Goal: Task Accomplishment & Management: Manage account settings

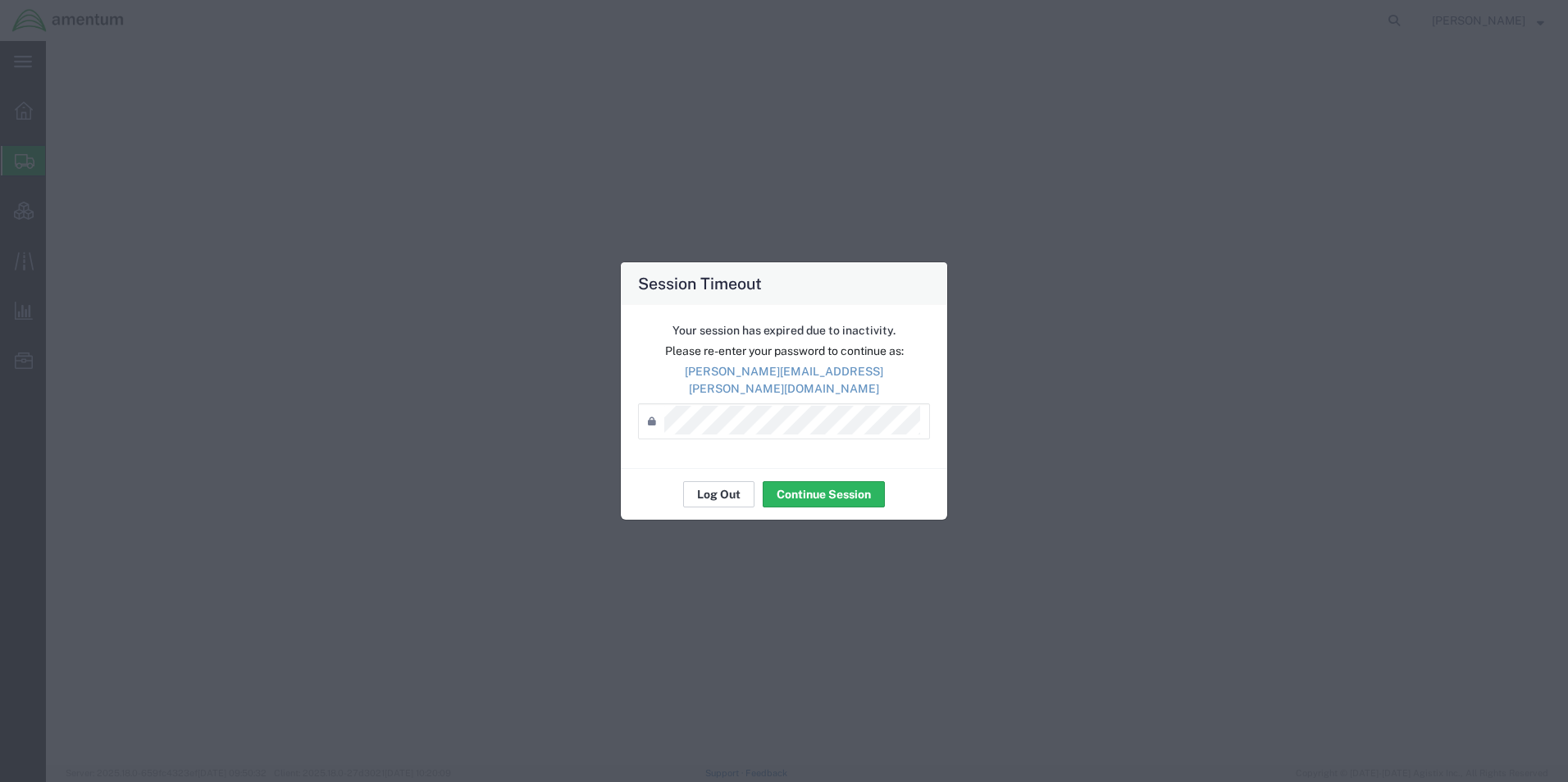
select select "42668"
click at [719, 486] on button "Log Out" at bounding box center [718, 494] width 71 height 26
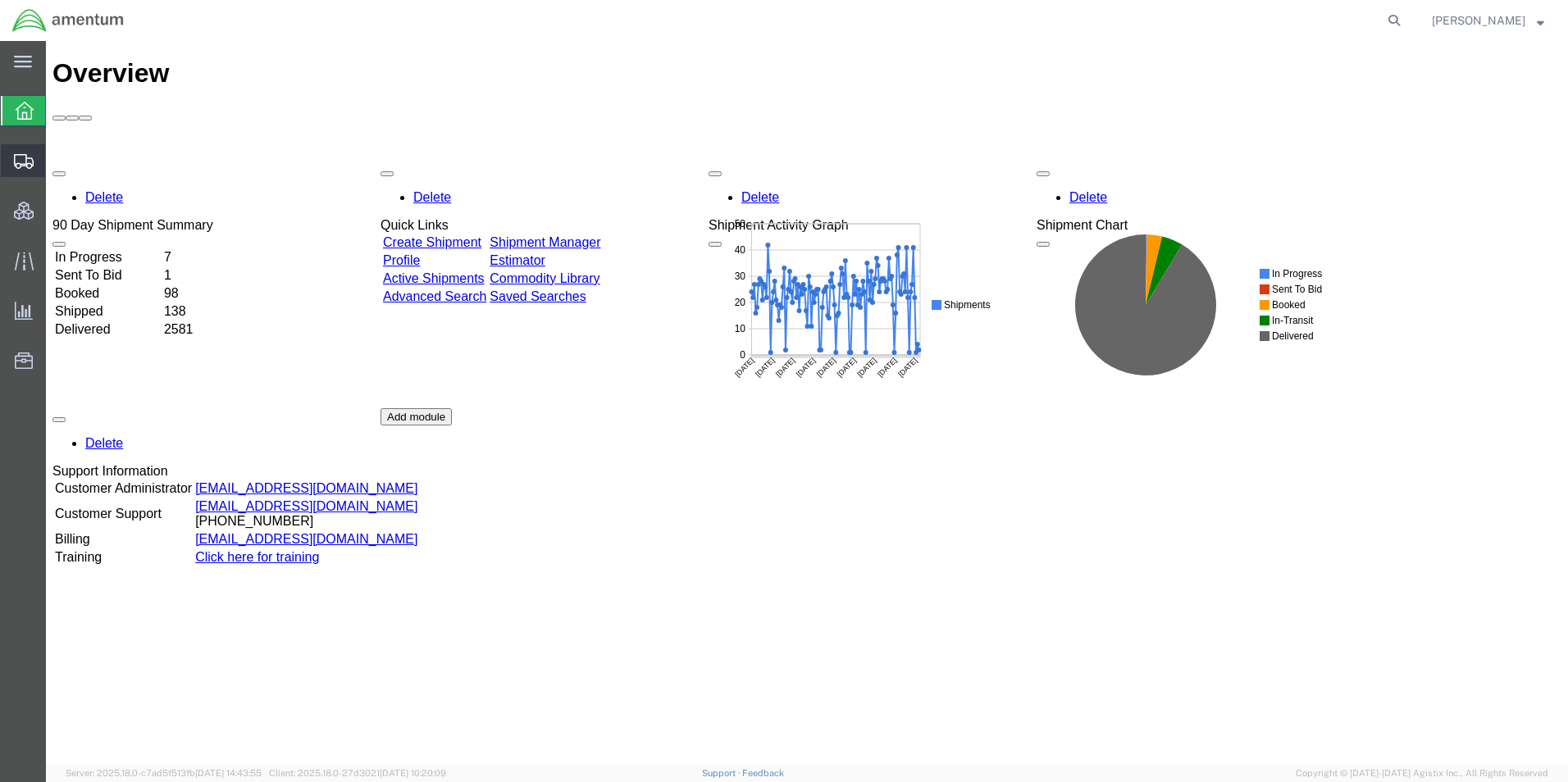
click at [0, 0] on span "Shipment Manager" at bounding box center [0, 0] width 0 height 0
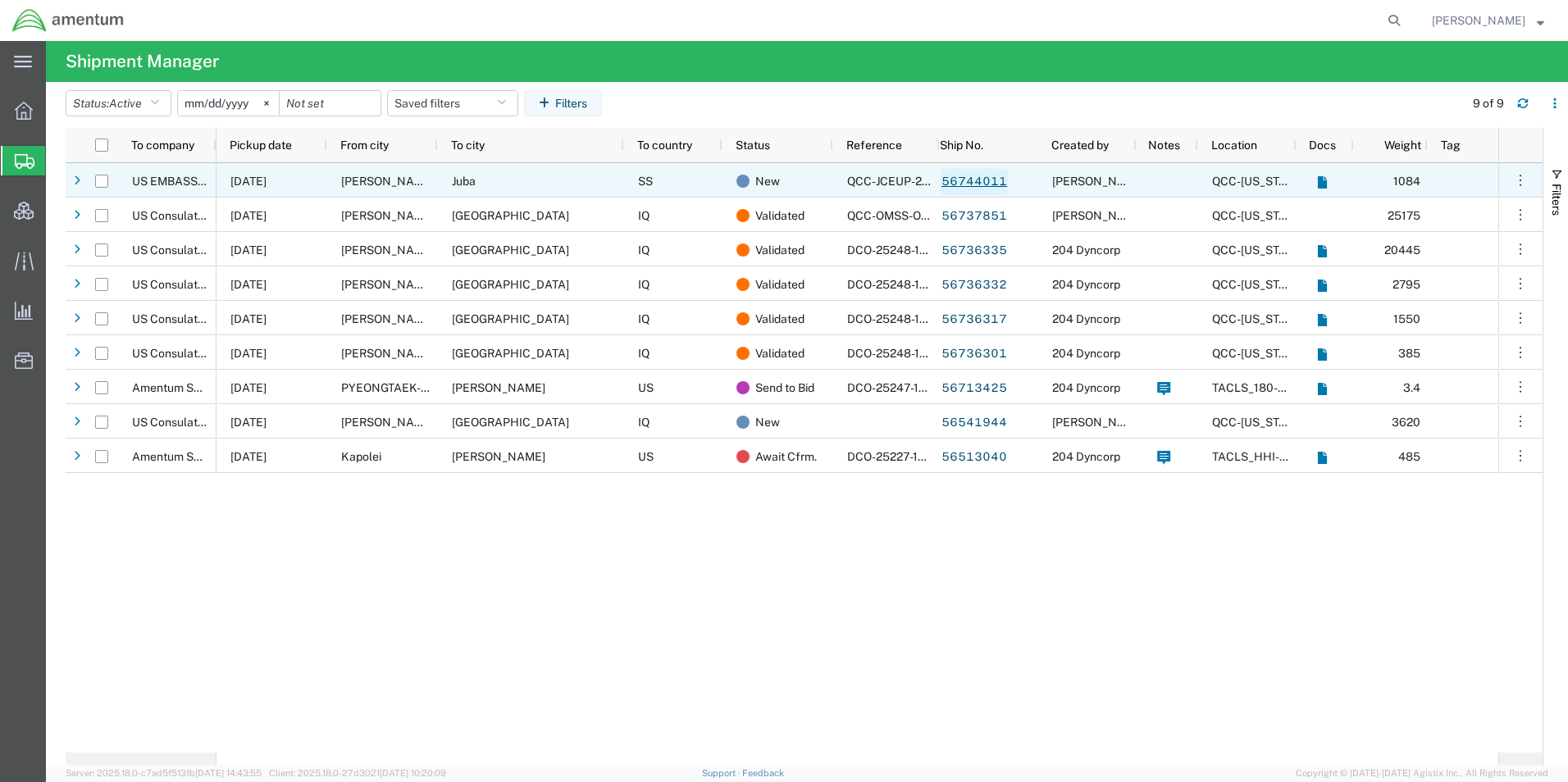
click at [971, 176] on link "56744011" at bounding box center [973, 182] width 68 height 26
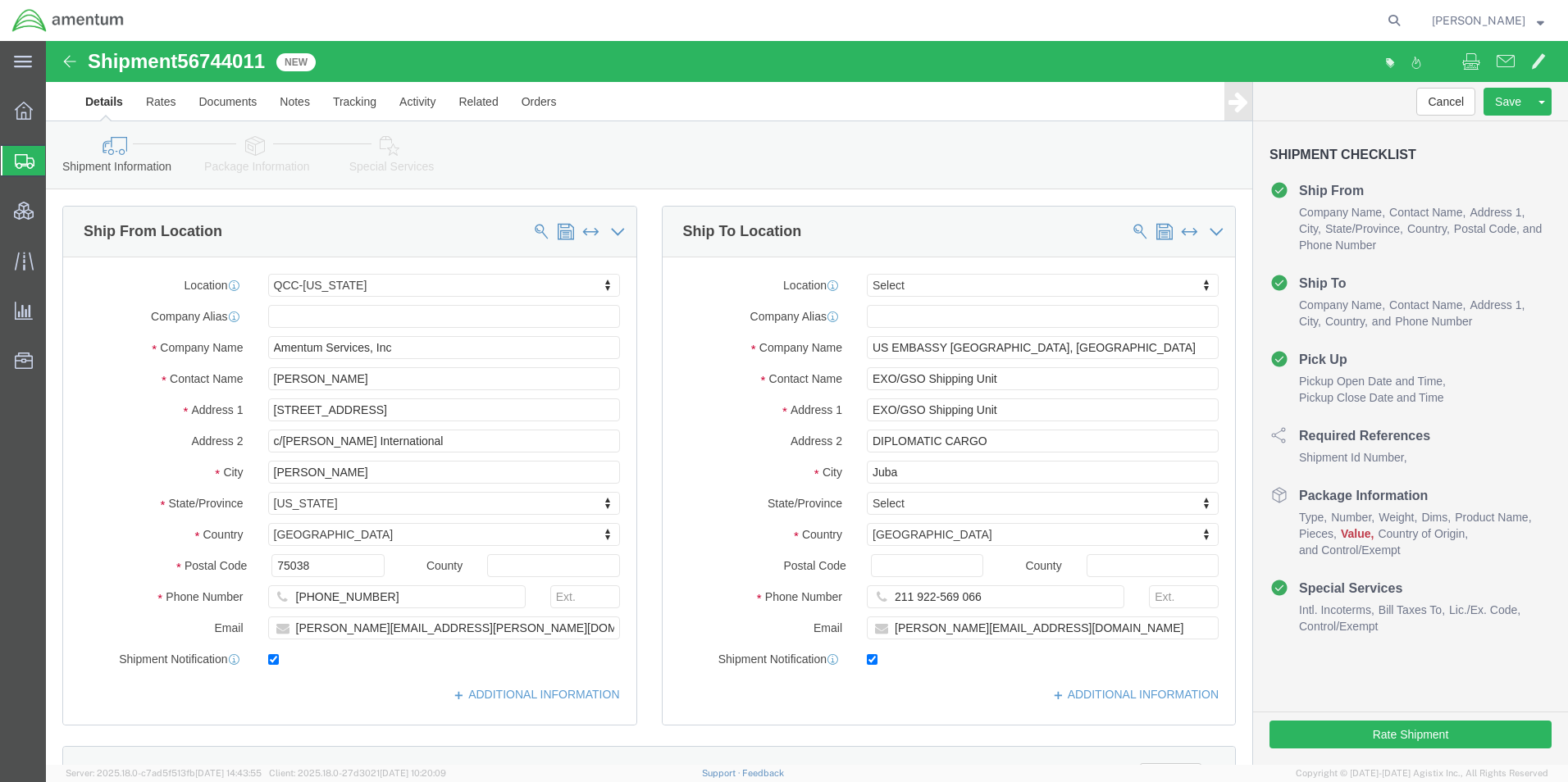
select select "42668"
select select
click icon
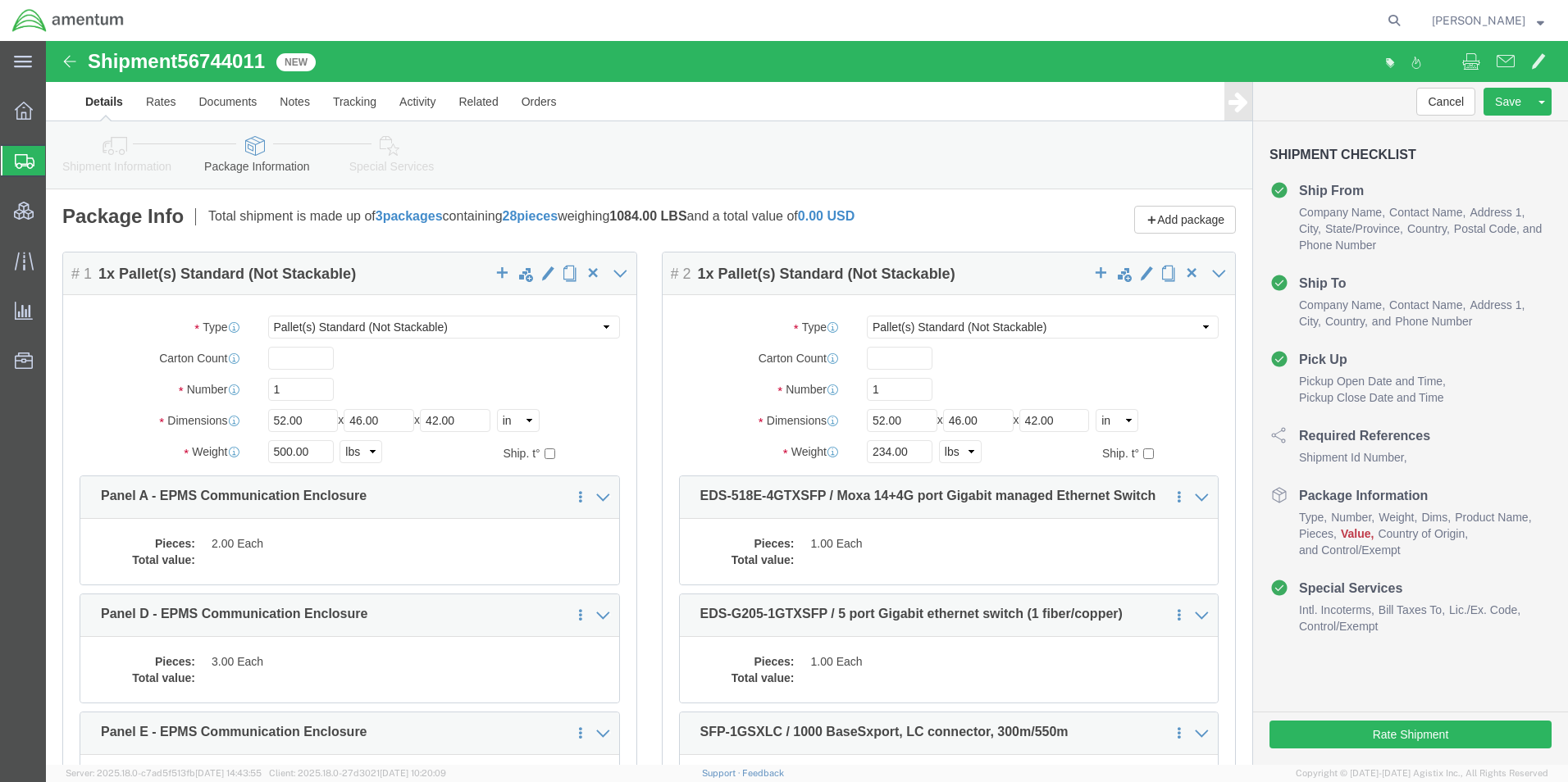
scroll to position [82, 0]
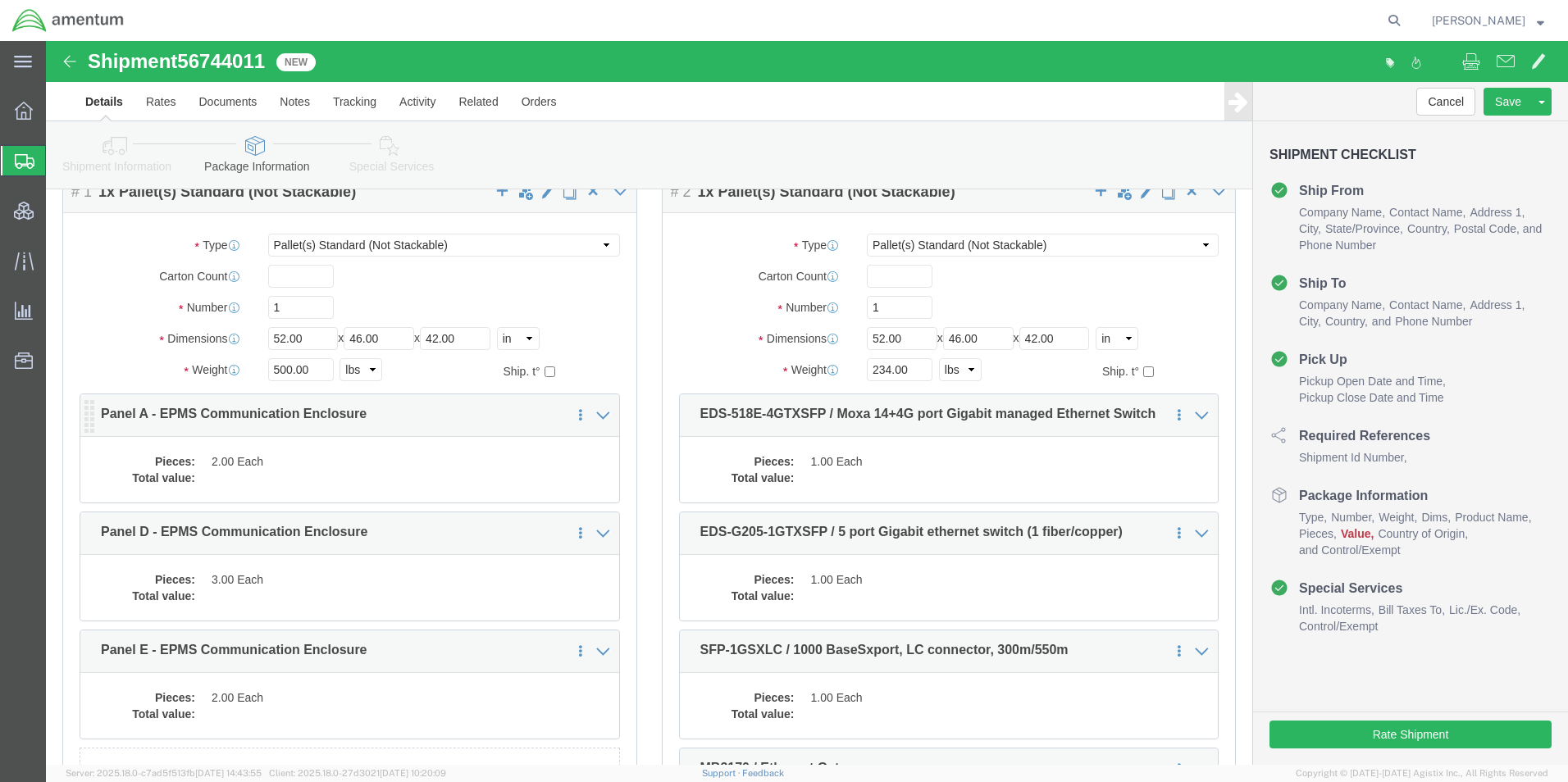
click dd "2.00 Each"
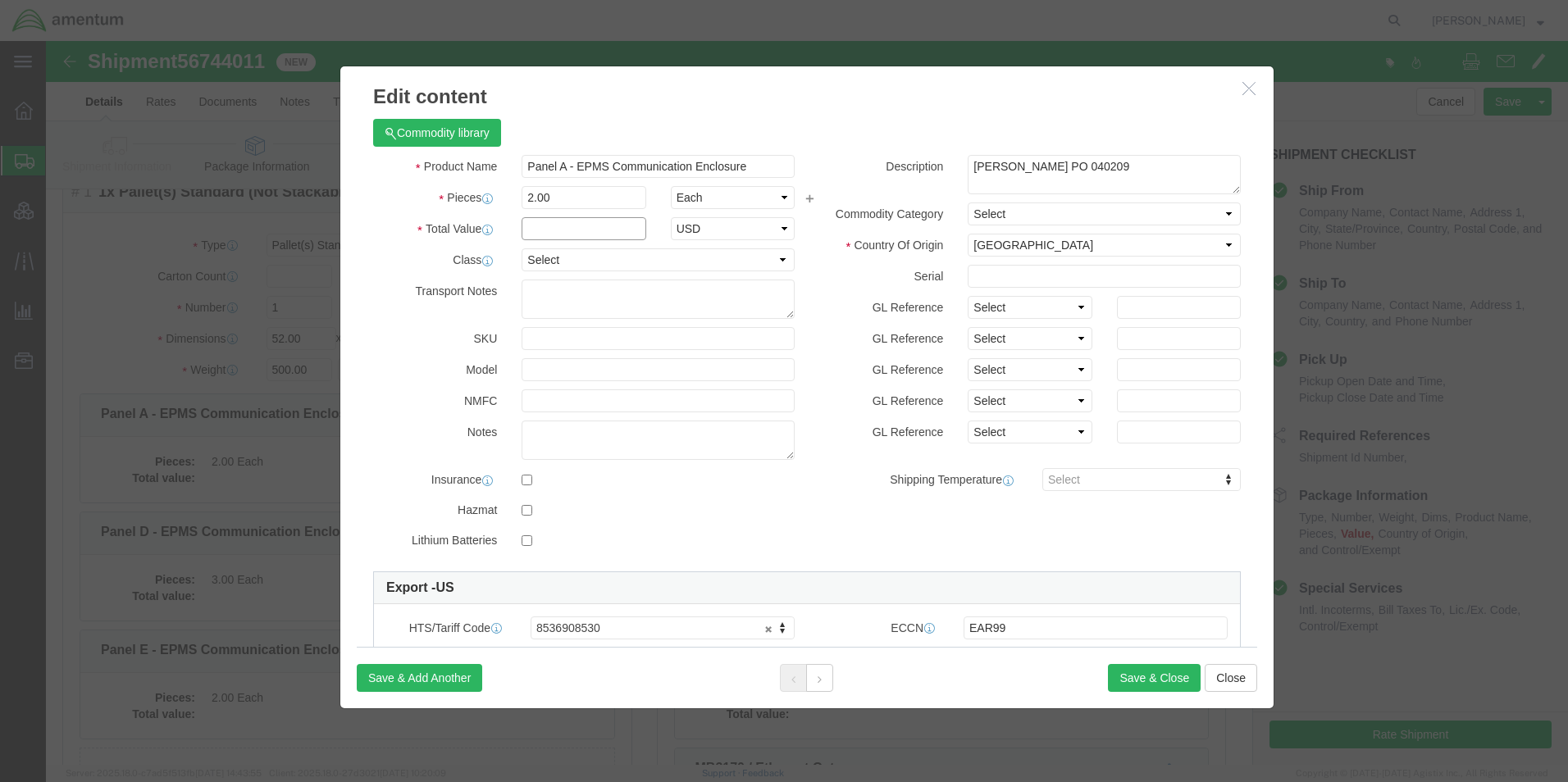
click input "text"
type input "30182"
select select "USD"
click button "Save & Close"
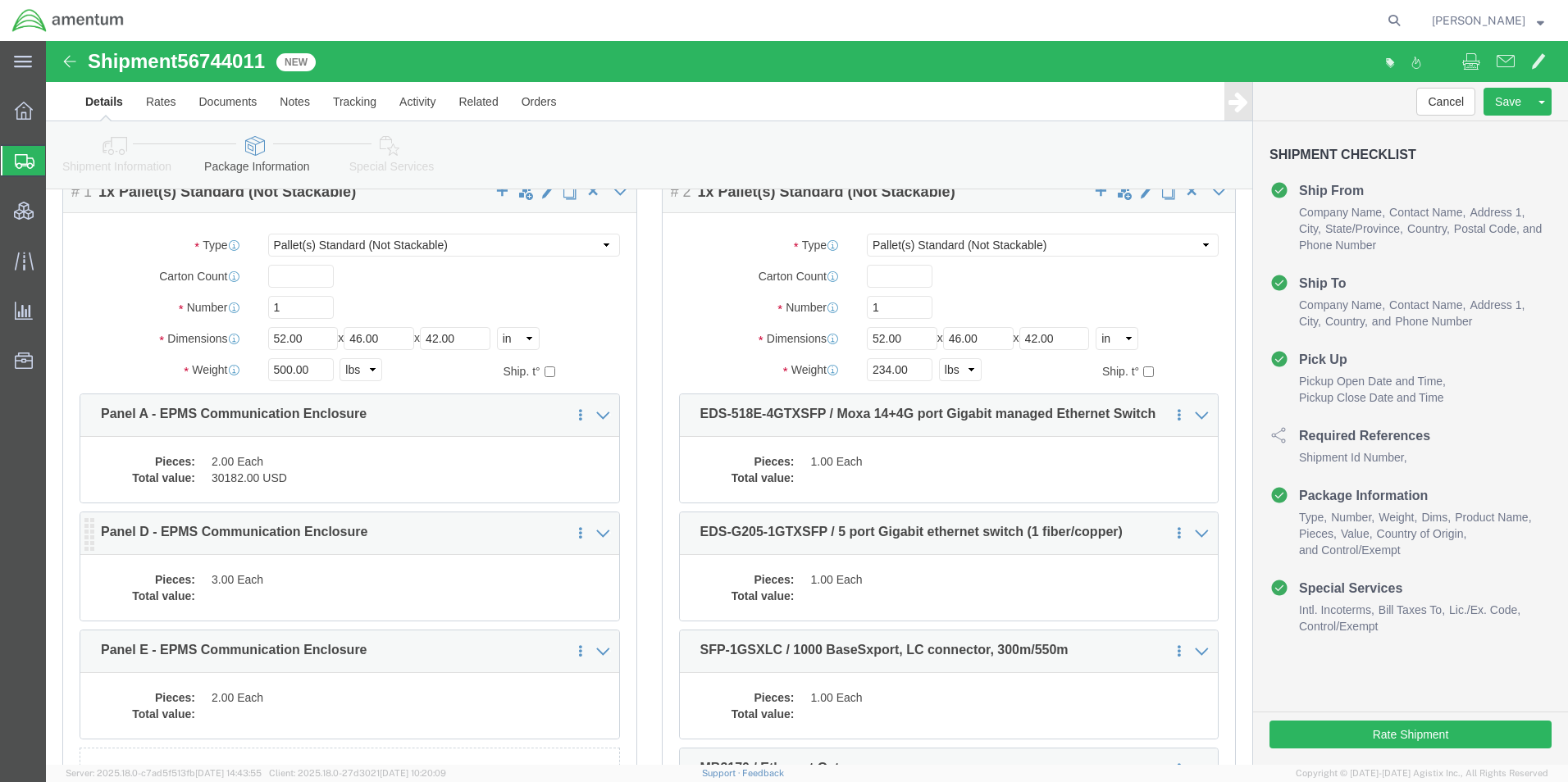
click dd
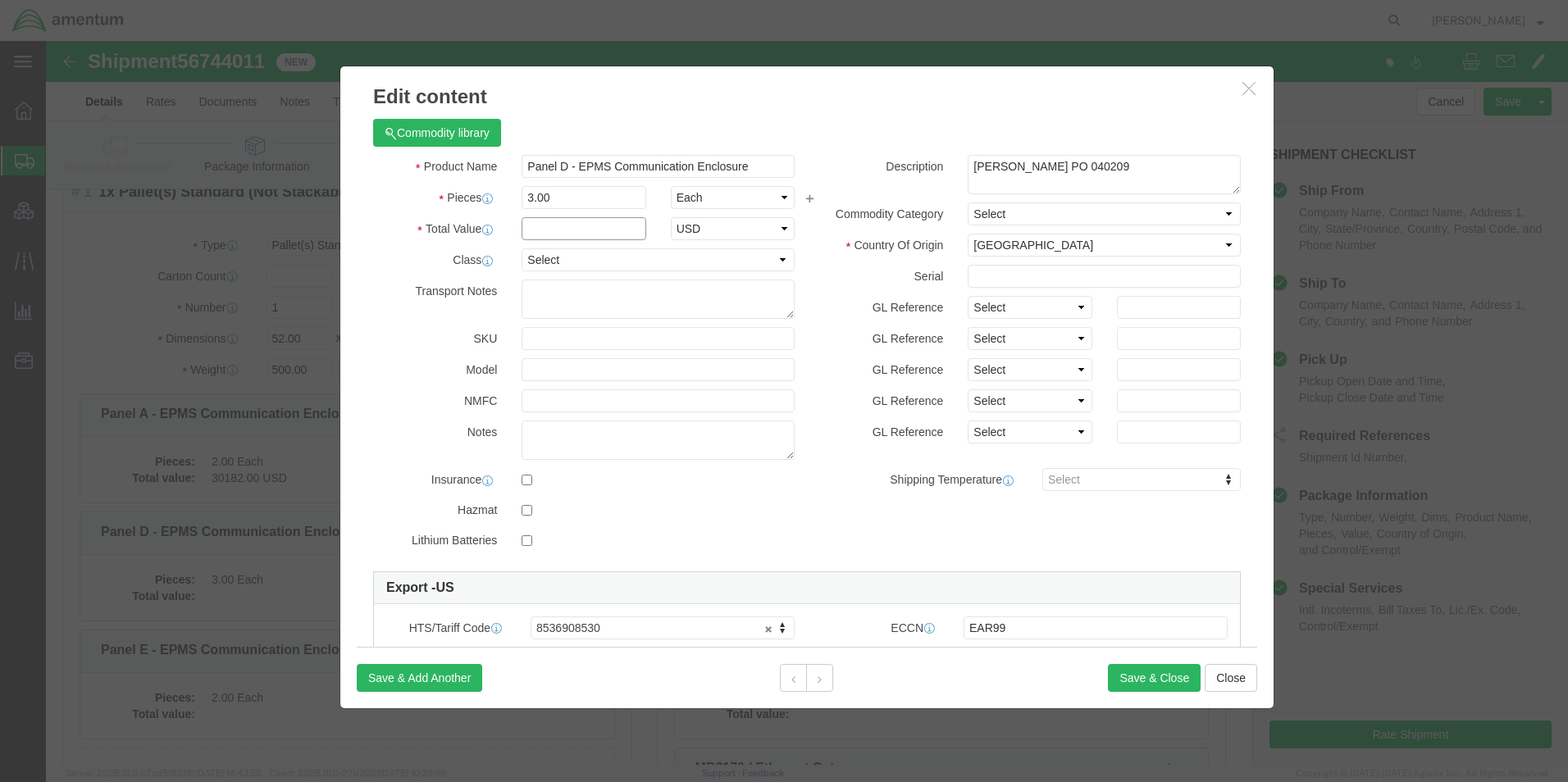
click input "text"
type input "45273"
select select "USD"
click button "Save & Close"
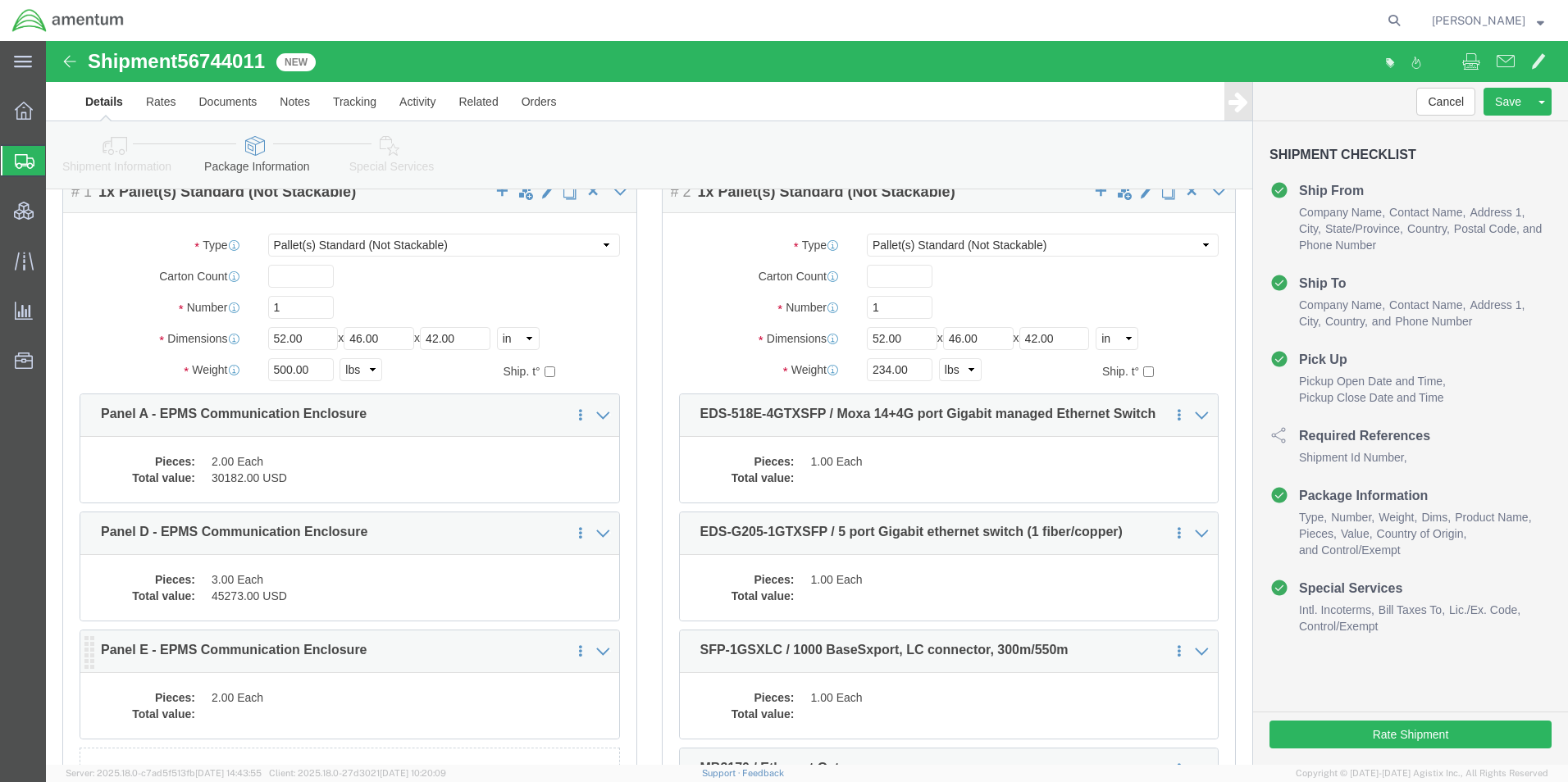
click dd
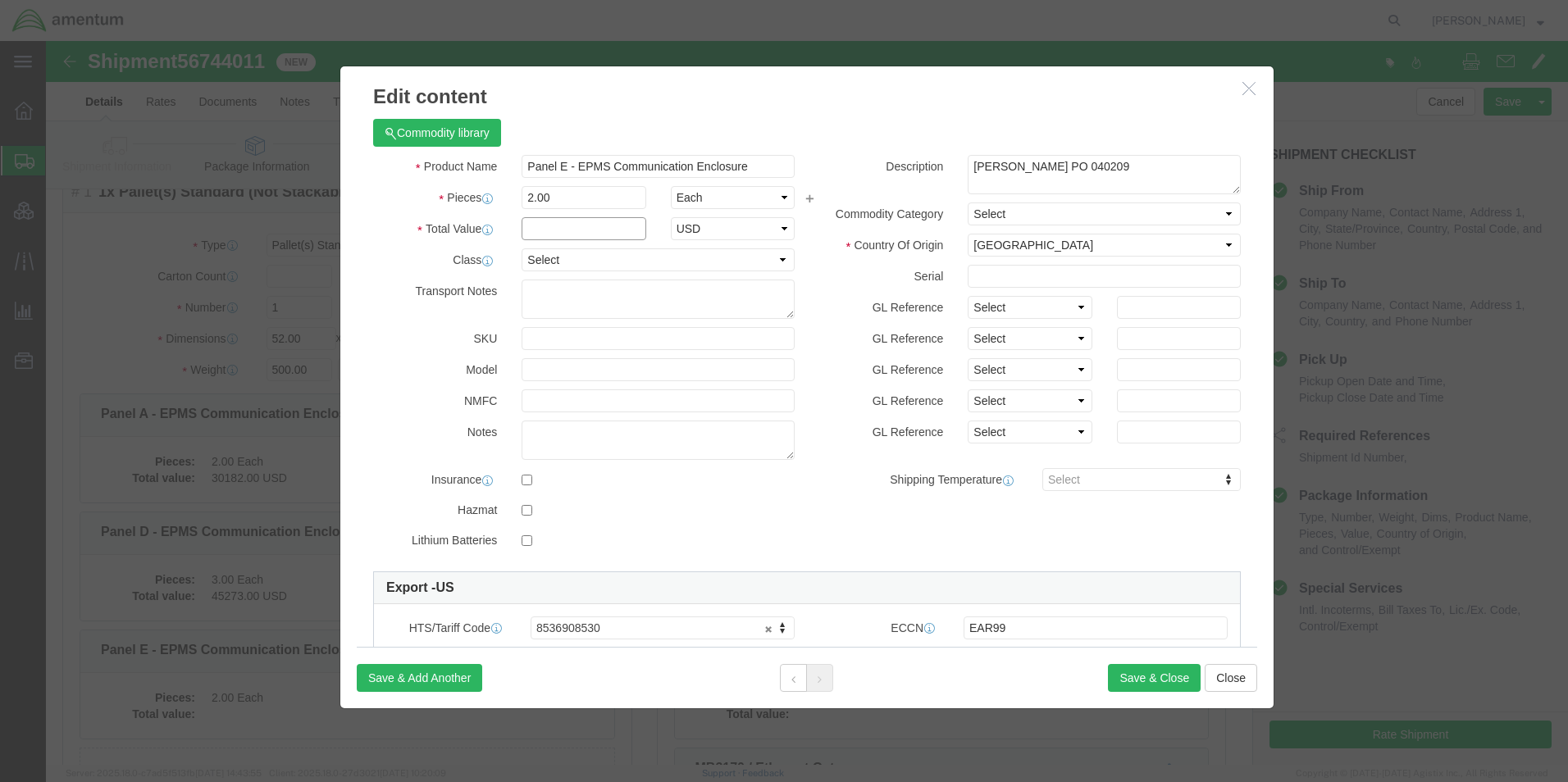
click input "text"
type input "30182"
select select "USD"
click button "Save & Close"
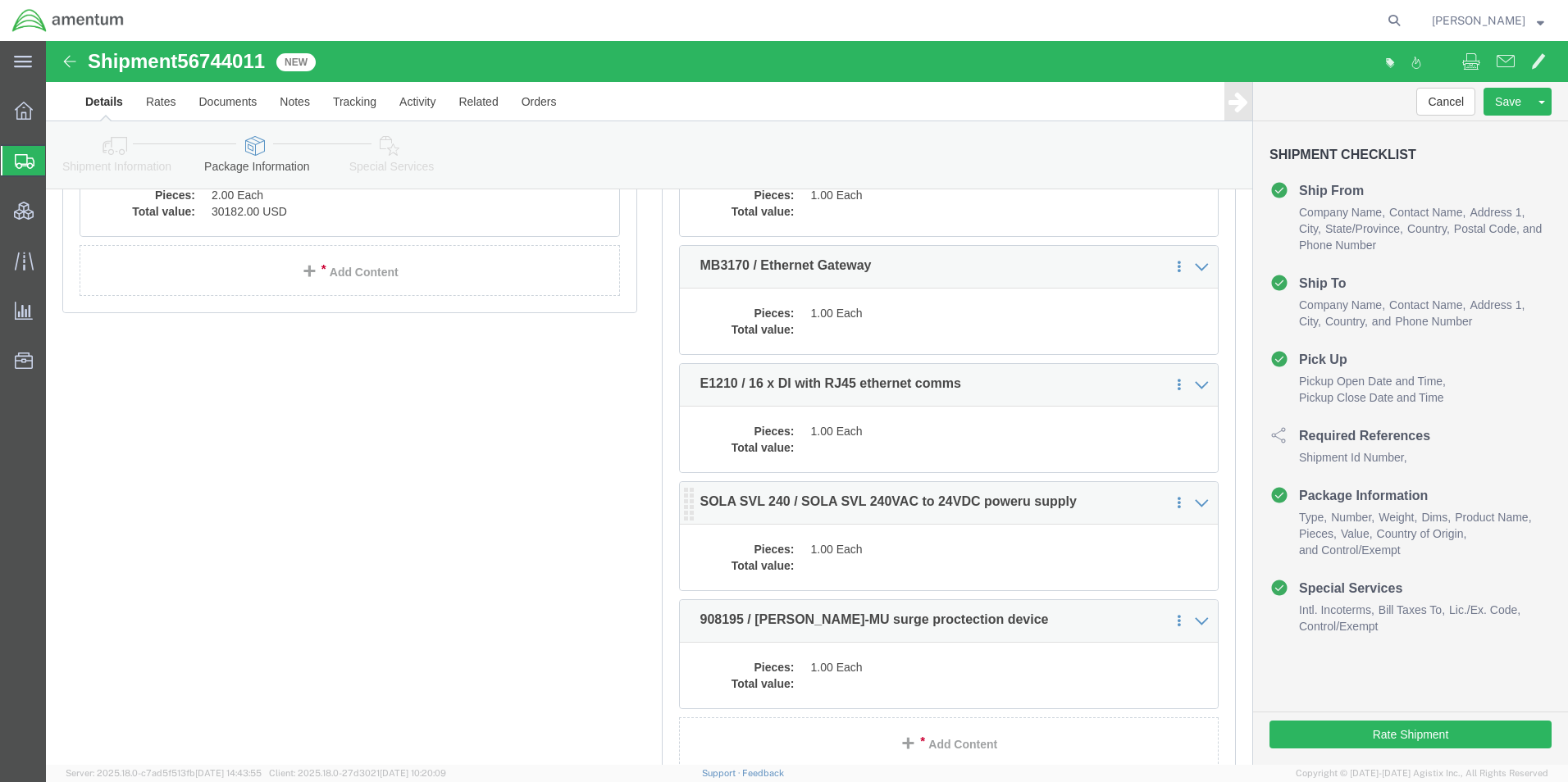
scroll to position [656, 0]
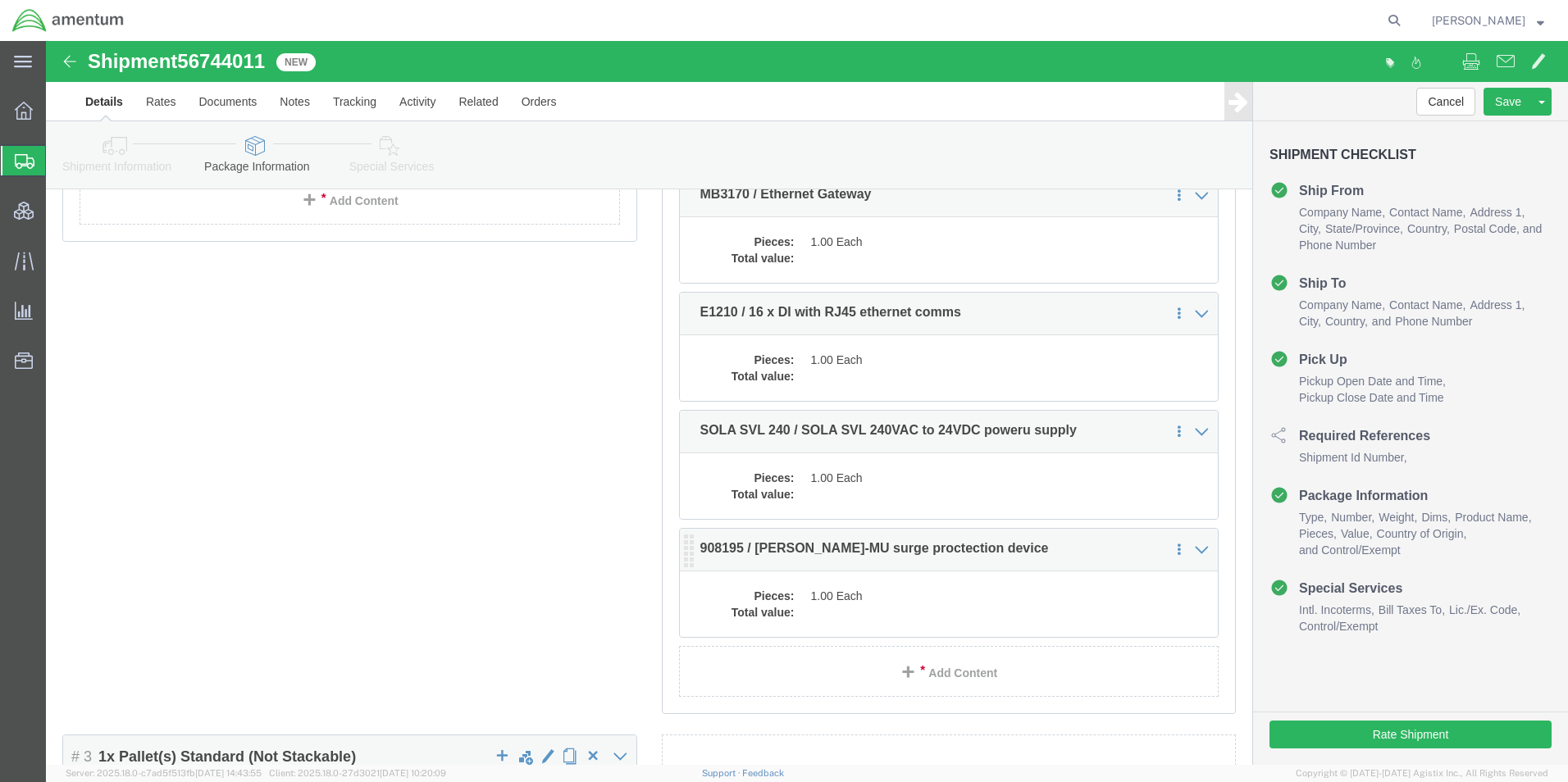
click dd
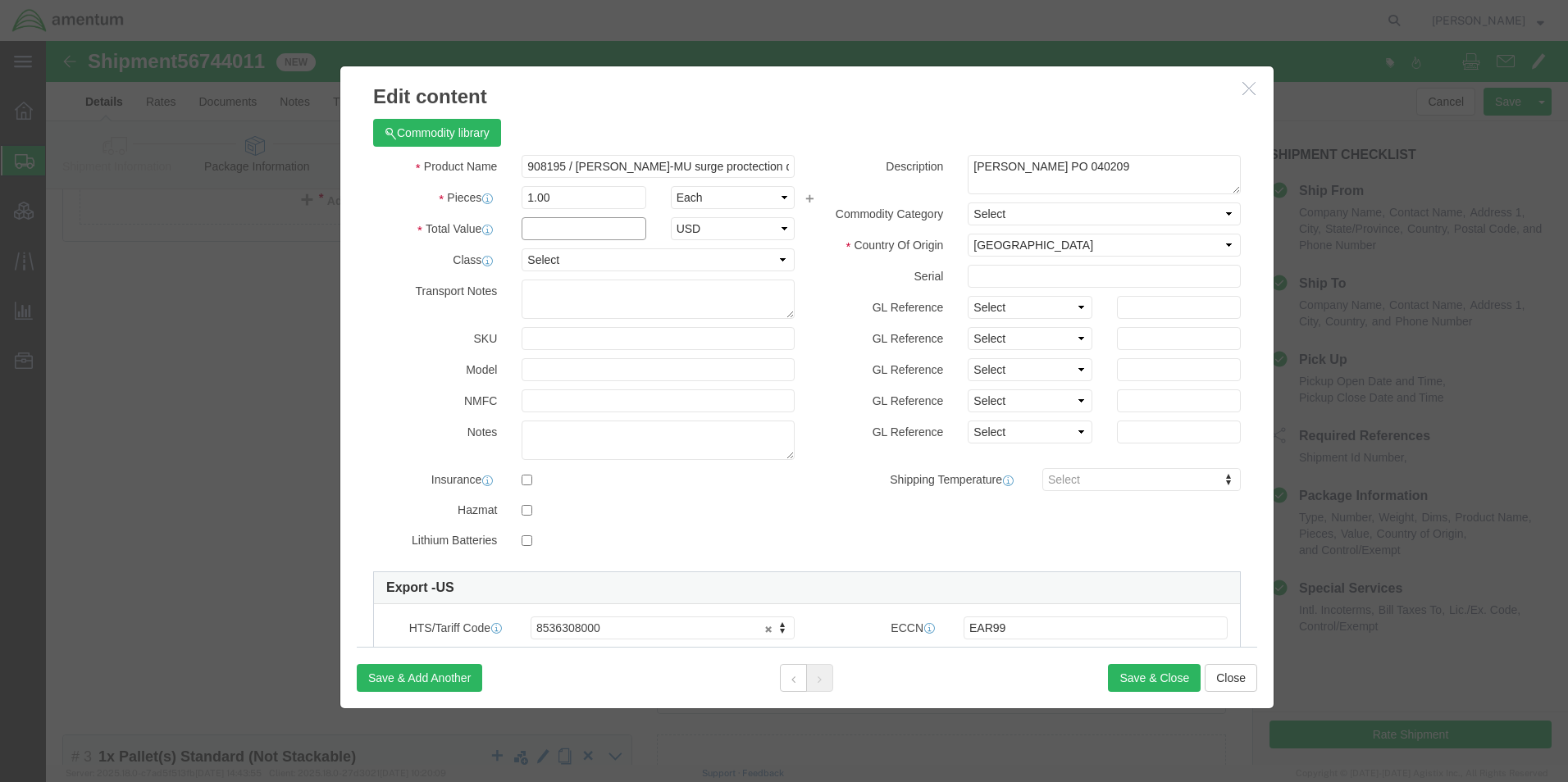
click input "text"
type input "1000"
click button "Save & Close"
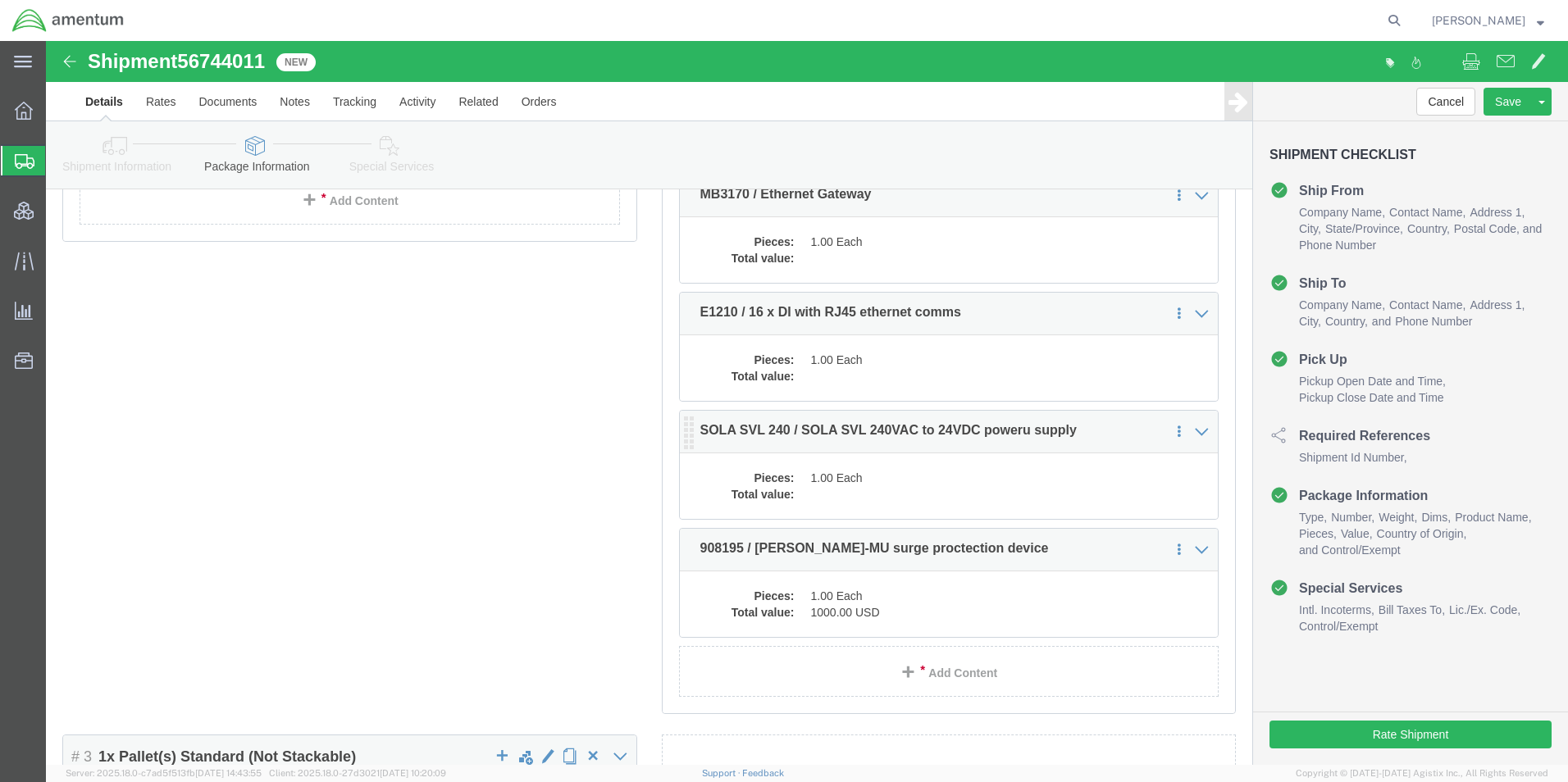
click dd
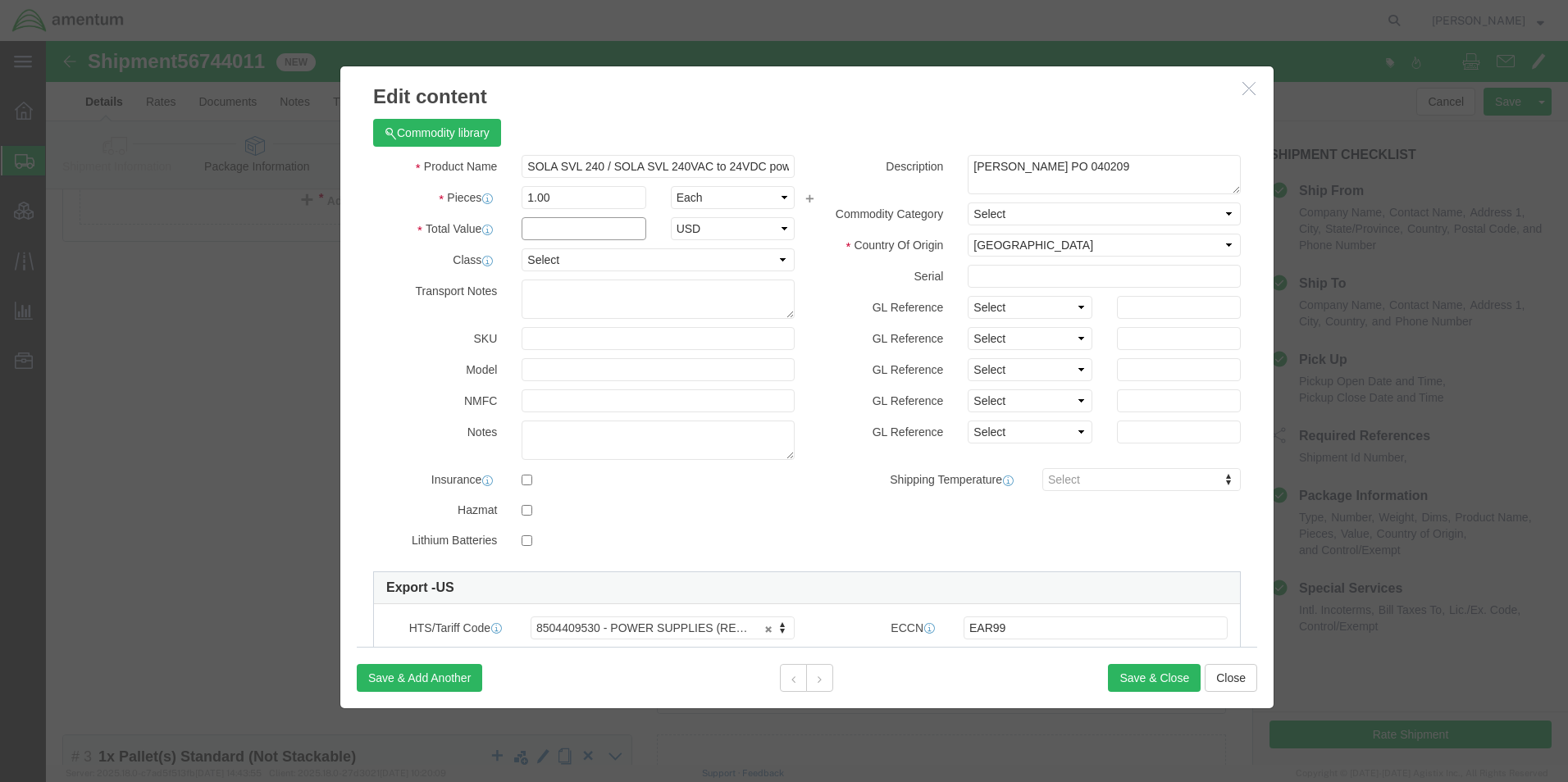
click input "text"
type input "1000"
click label "GL Reference"
click button "Save & Close"
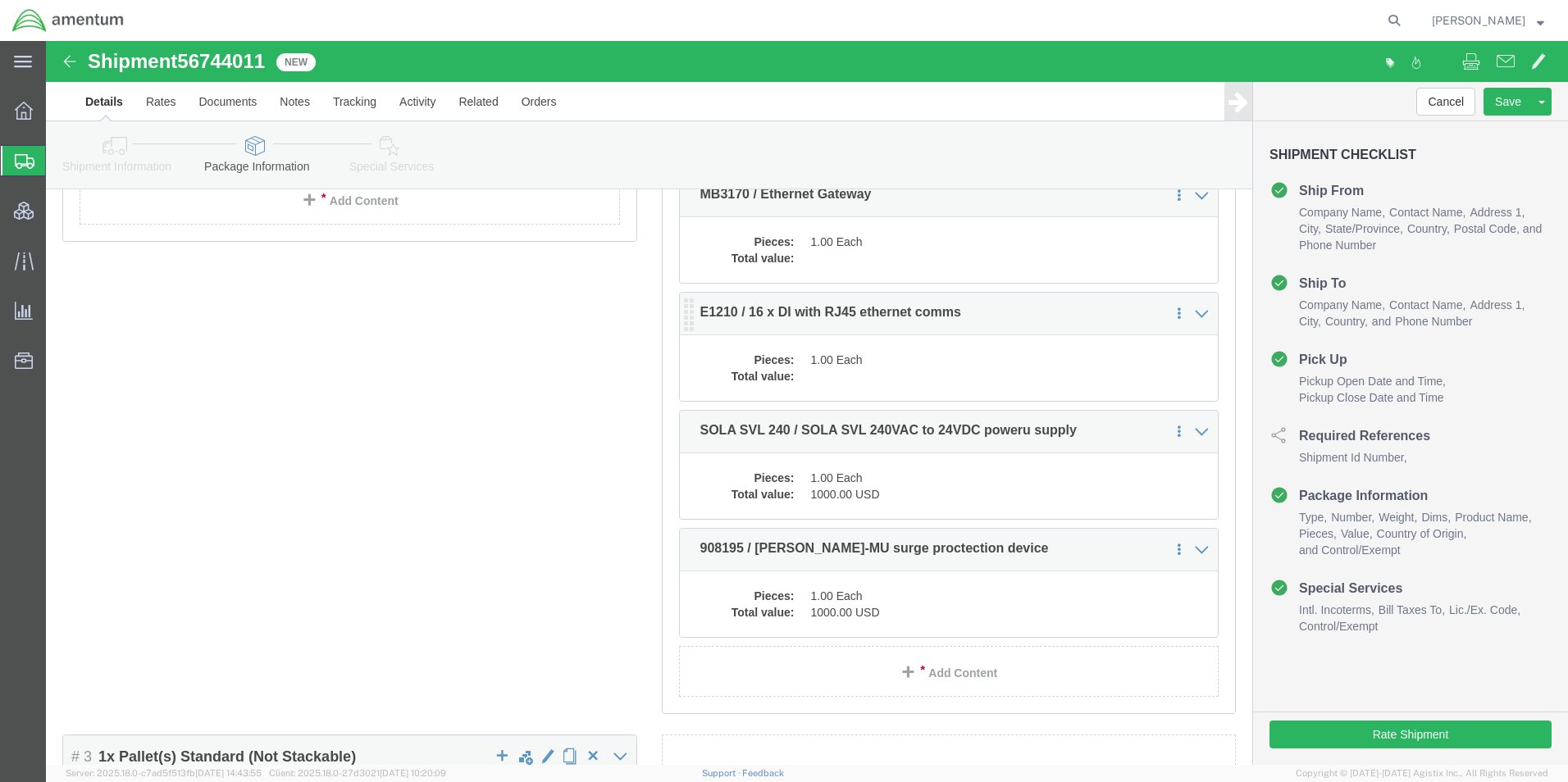
click dd
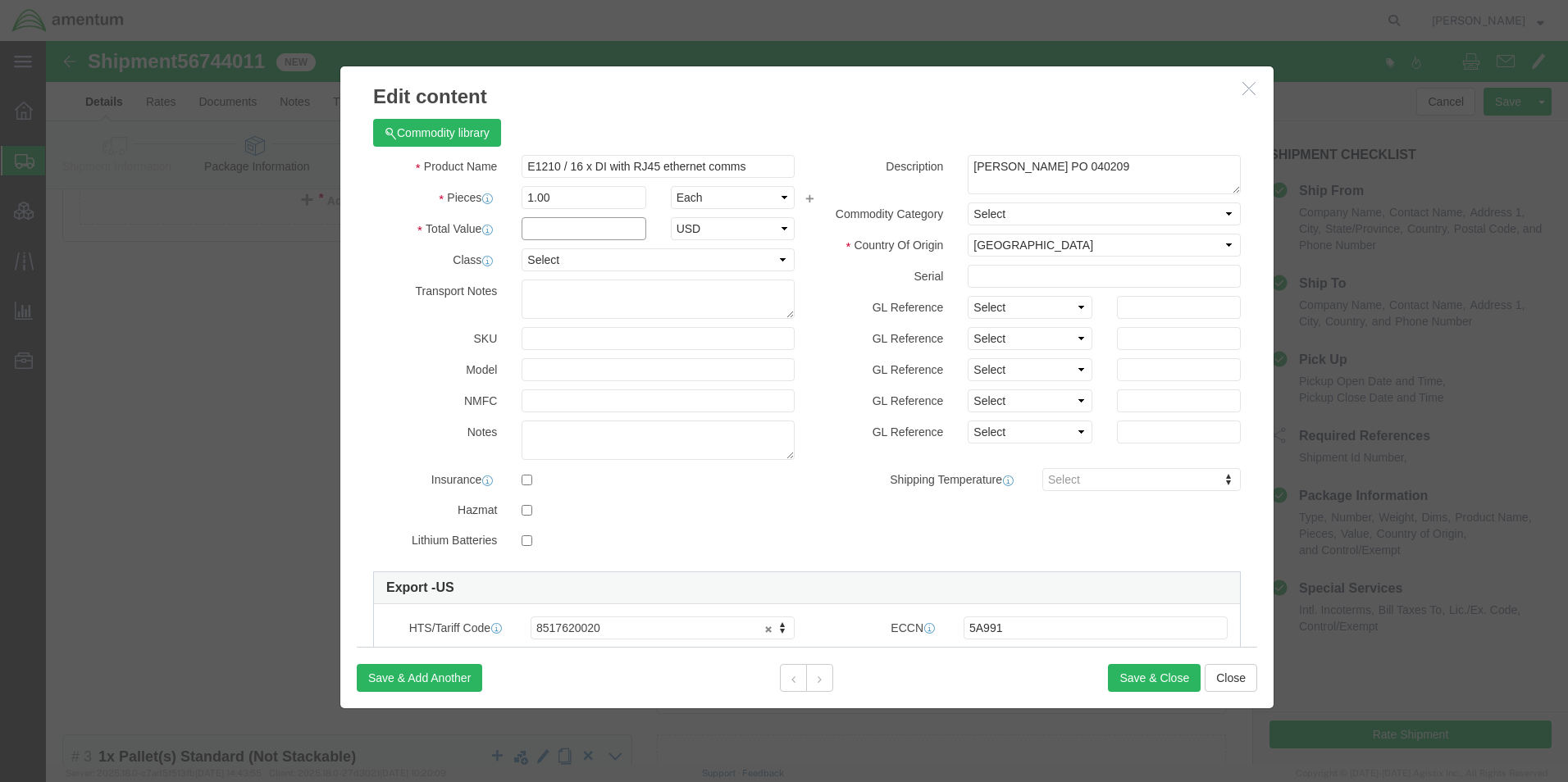
click input "text"
type input "1000"
click button "Save & Close"
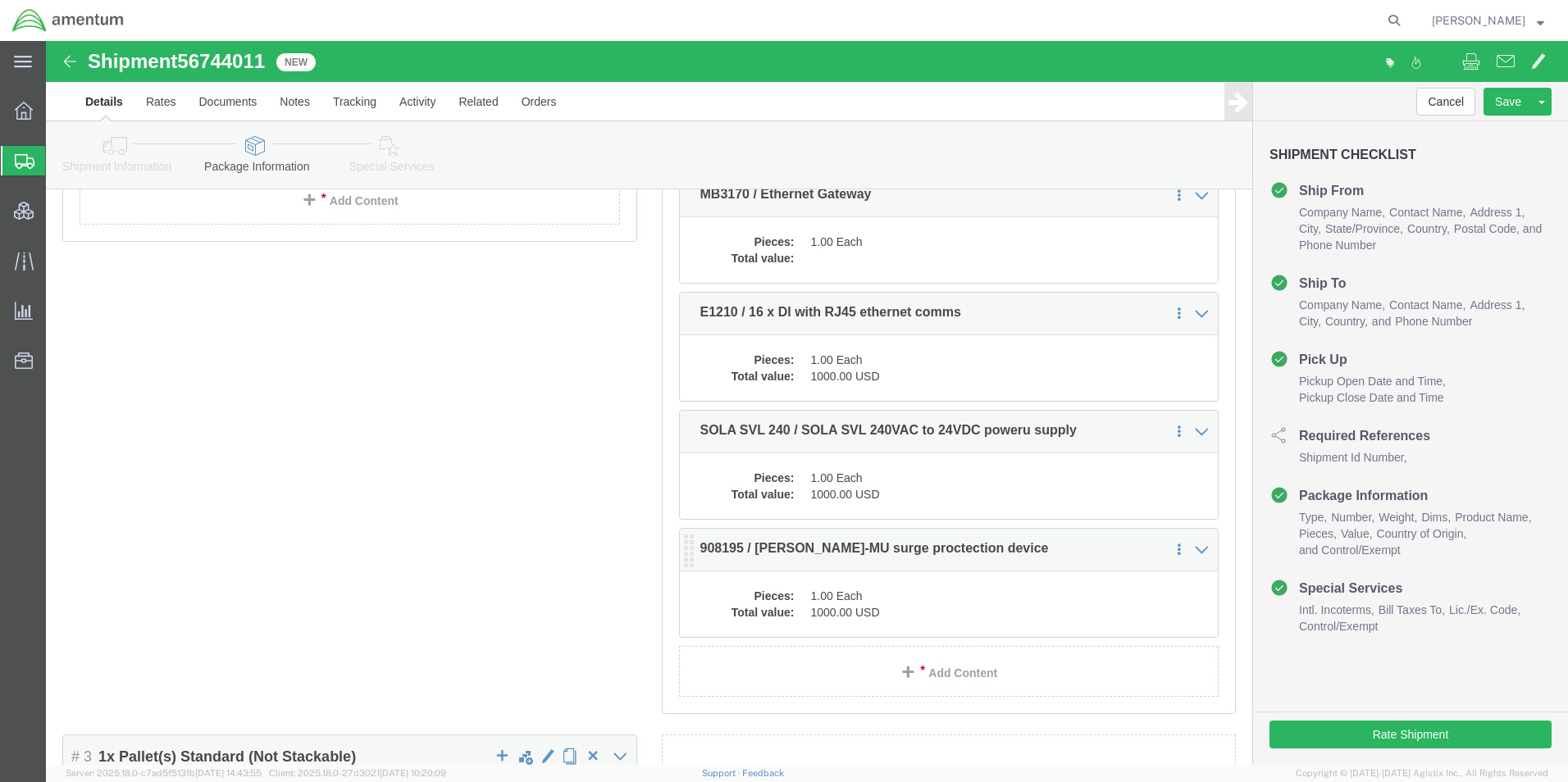
scroll to position [573, 0]
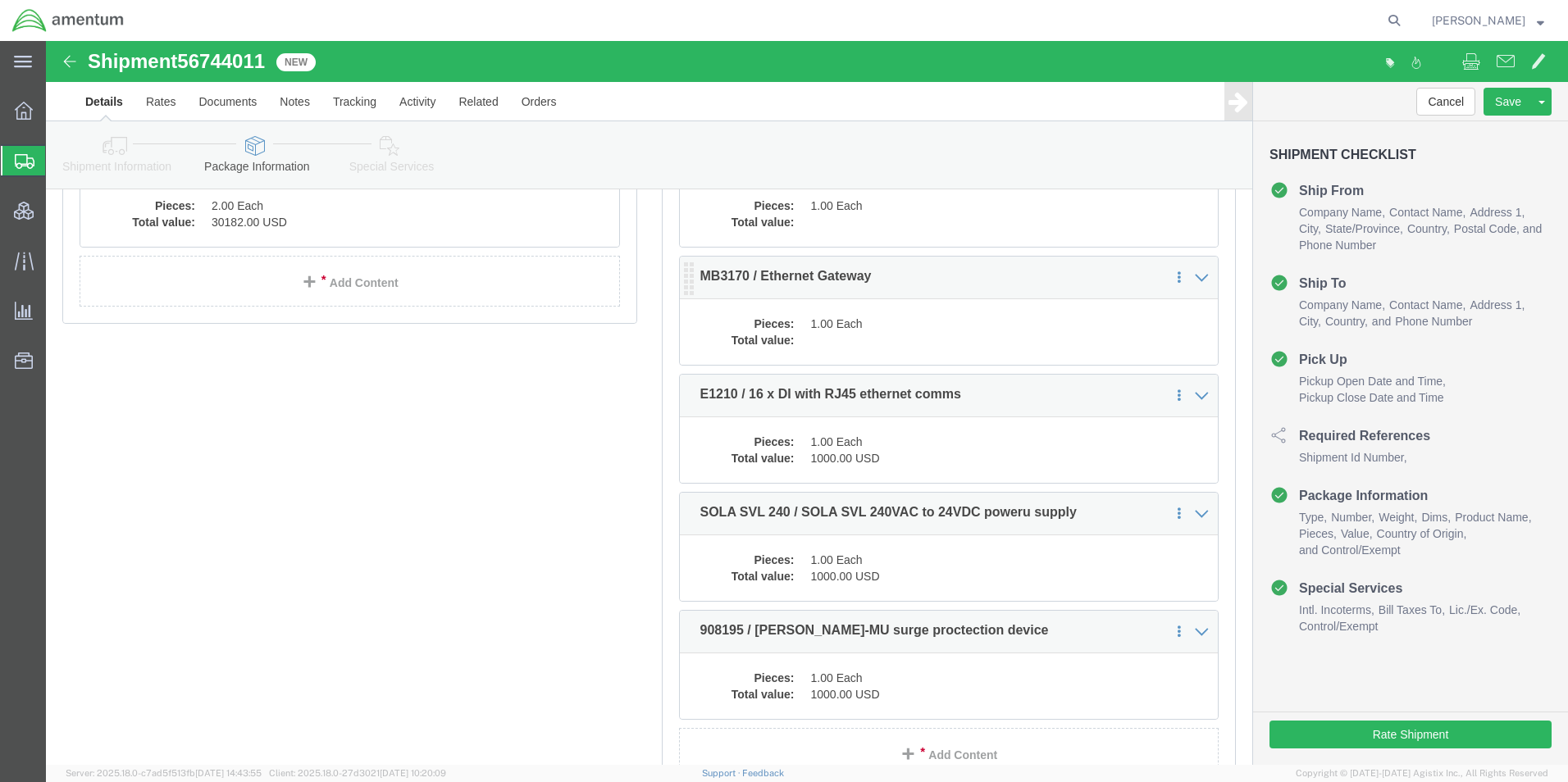
click dd
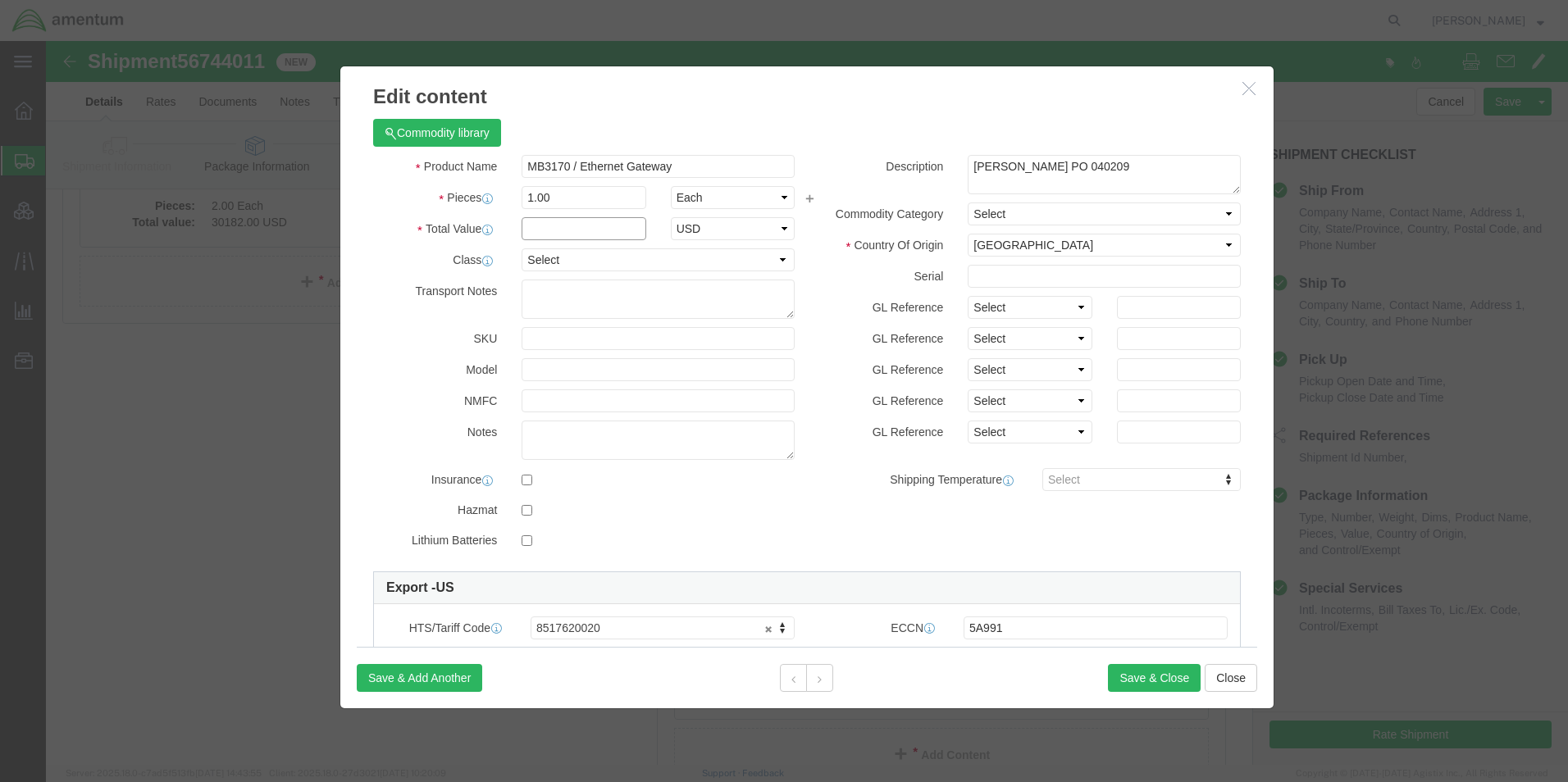
click input "text"
type input "1000"
click label "Serial"
click button "Save & Close"
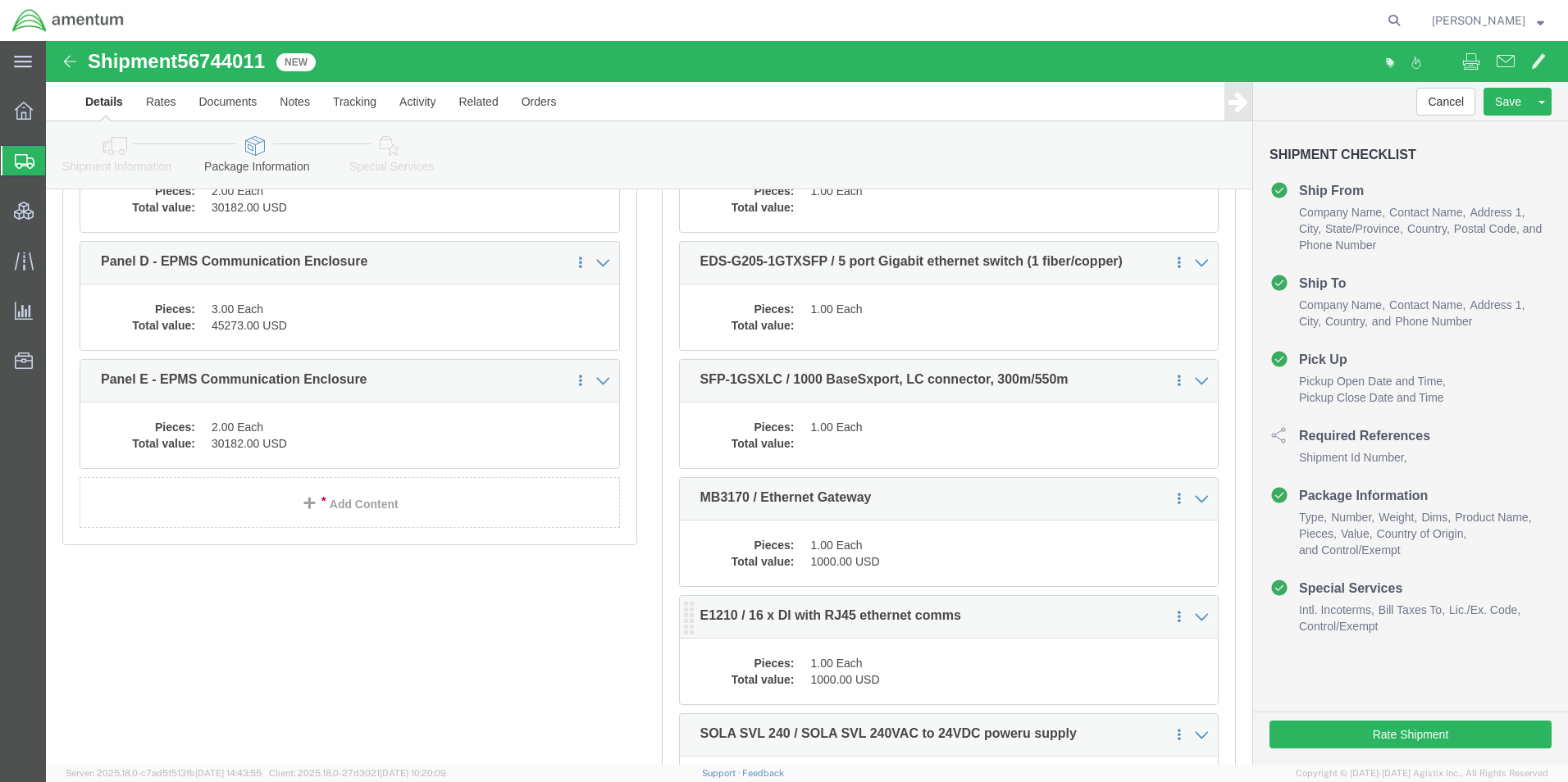
scroll to position [328, 0]
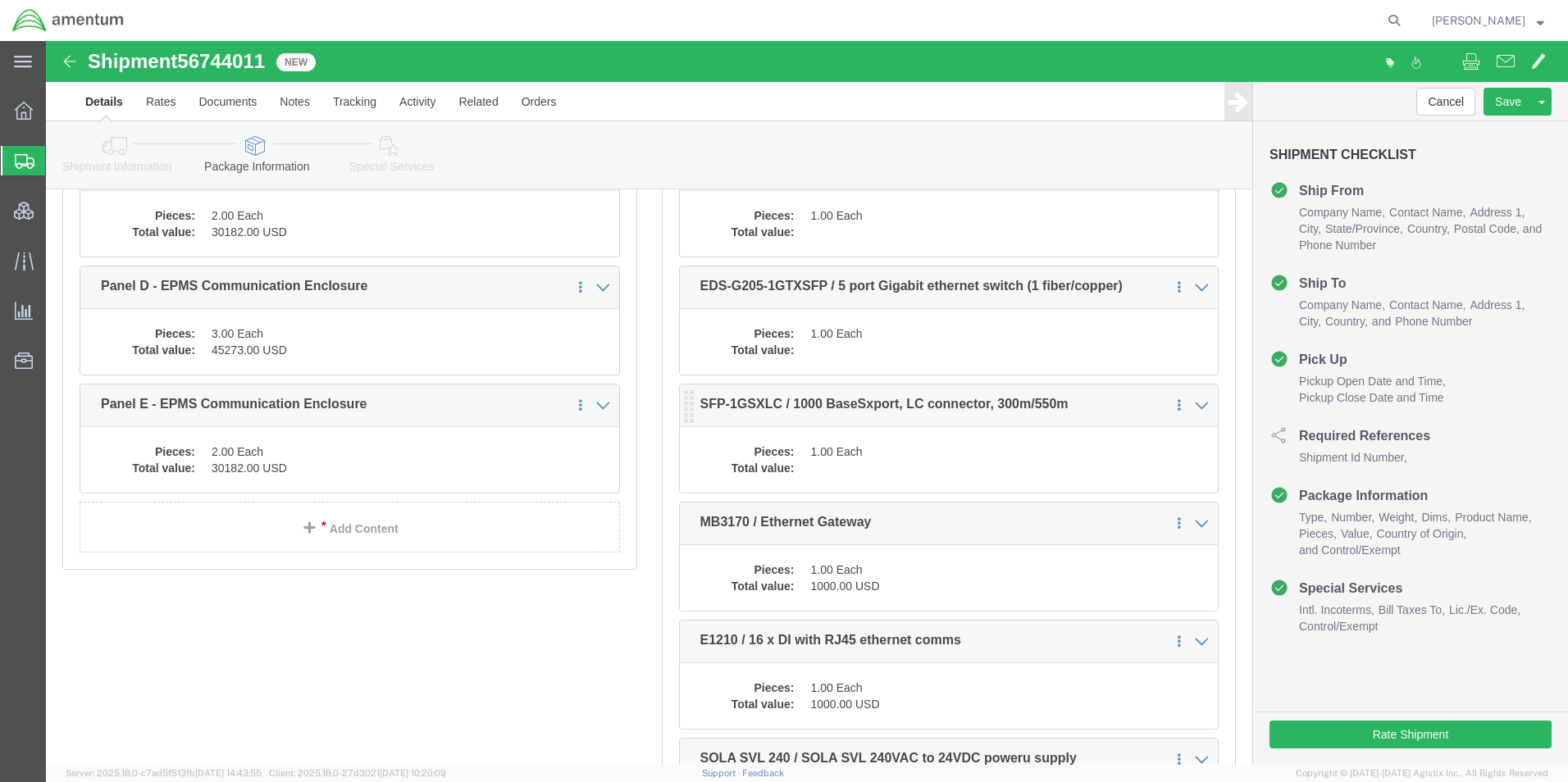
click dd "1.00 Each"
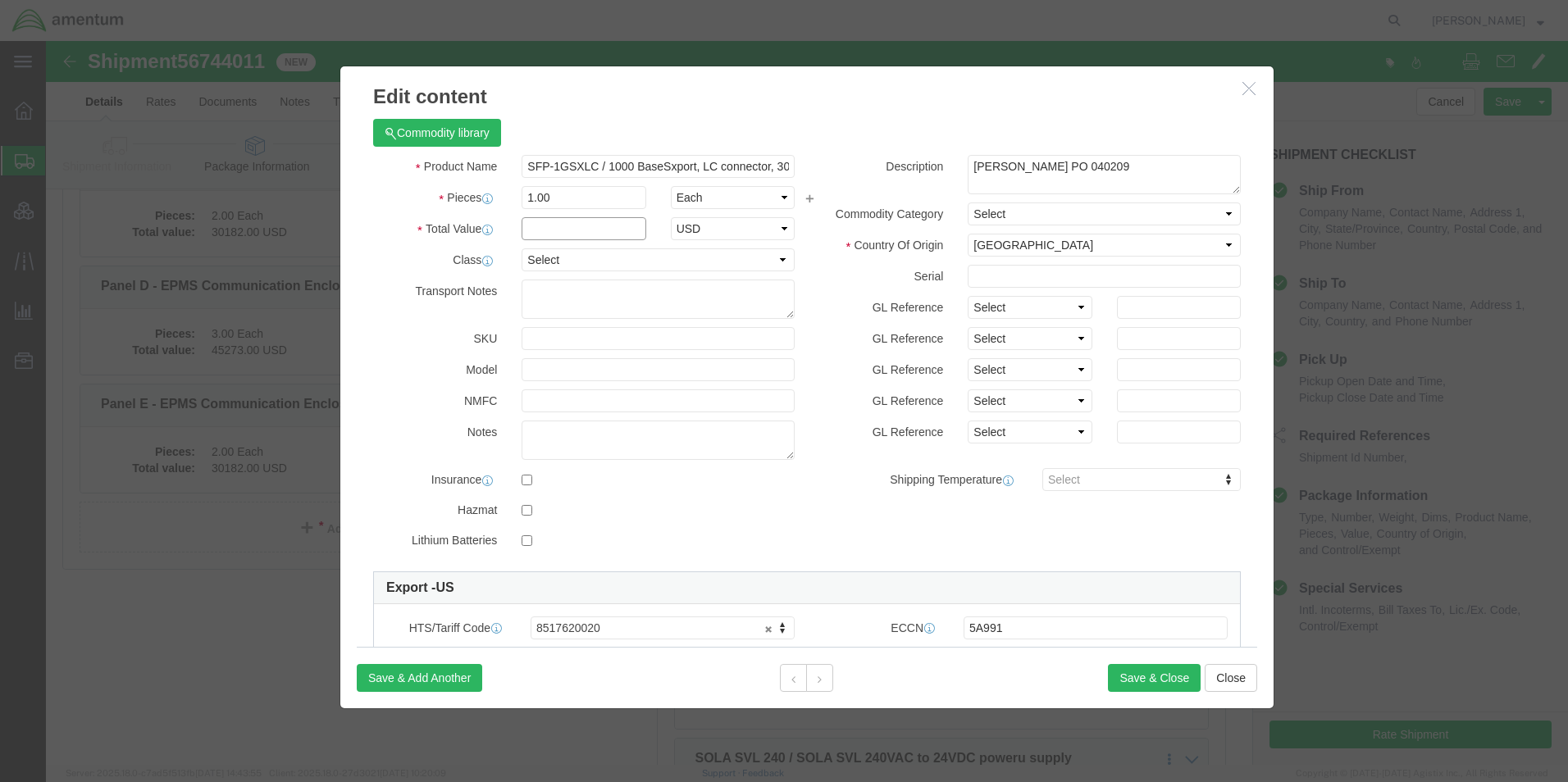
click input "text"
type input "1000"
click div "GL Reference Select Account Type Activity ID Airline Appointment Number ASN Bat…"
click button "Save & Close"
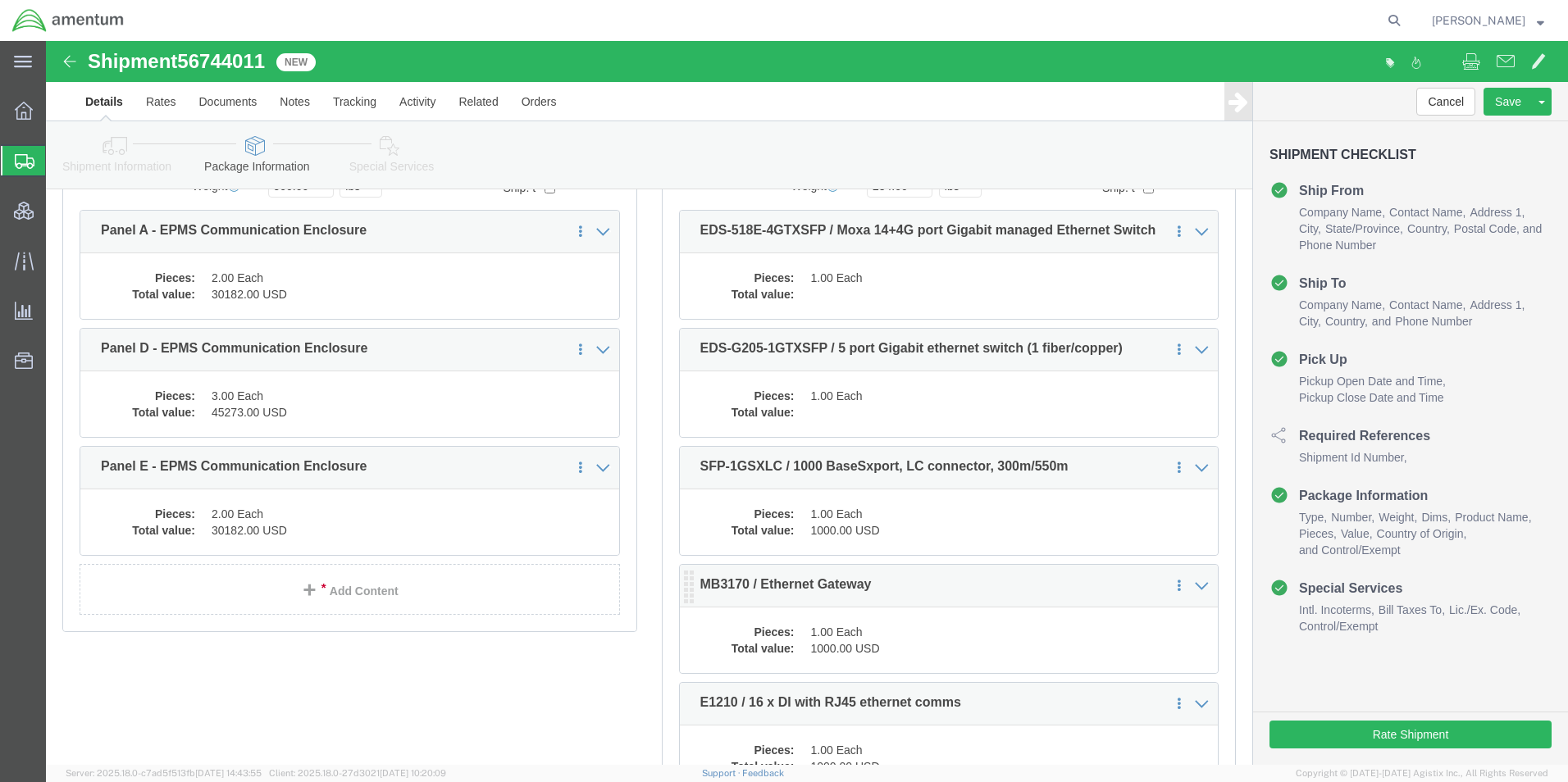
scroll to position [164, 0]
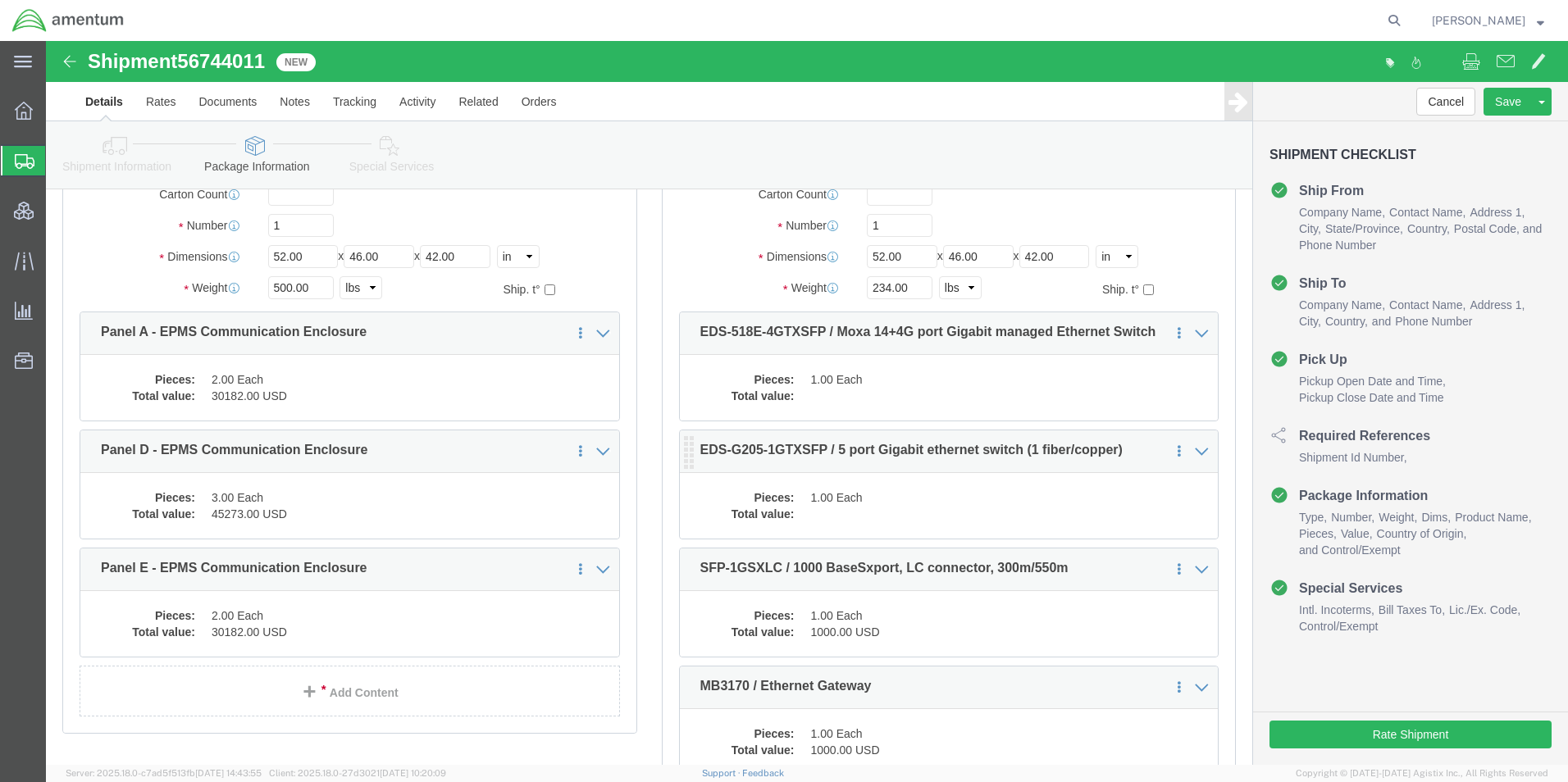
click div "Pieces: 1.00 Each Total value:"
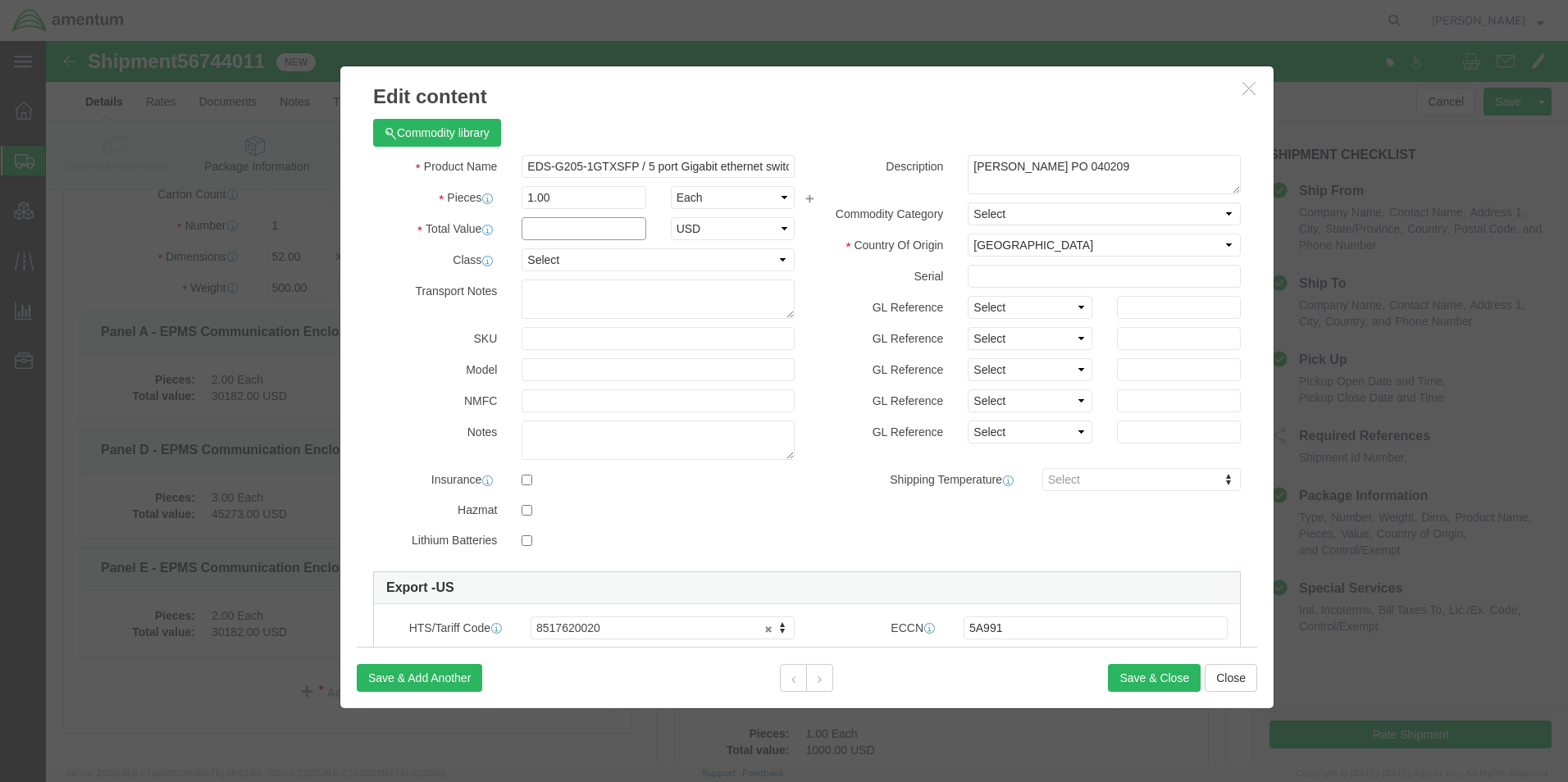
click input "text"
type input "1000"
click button "Save & Close"
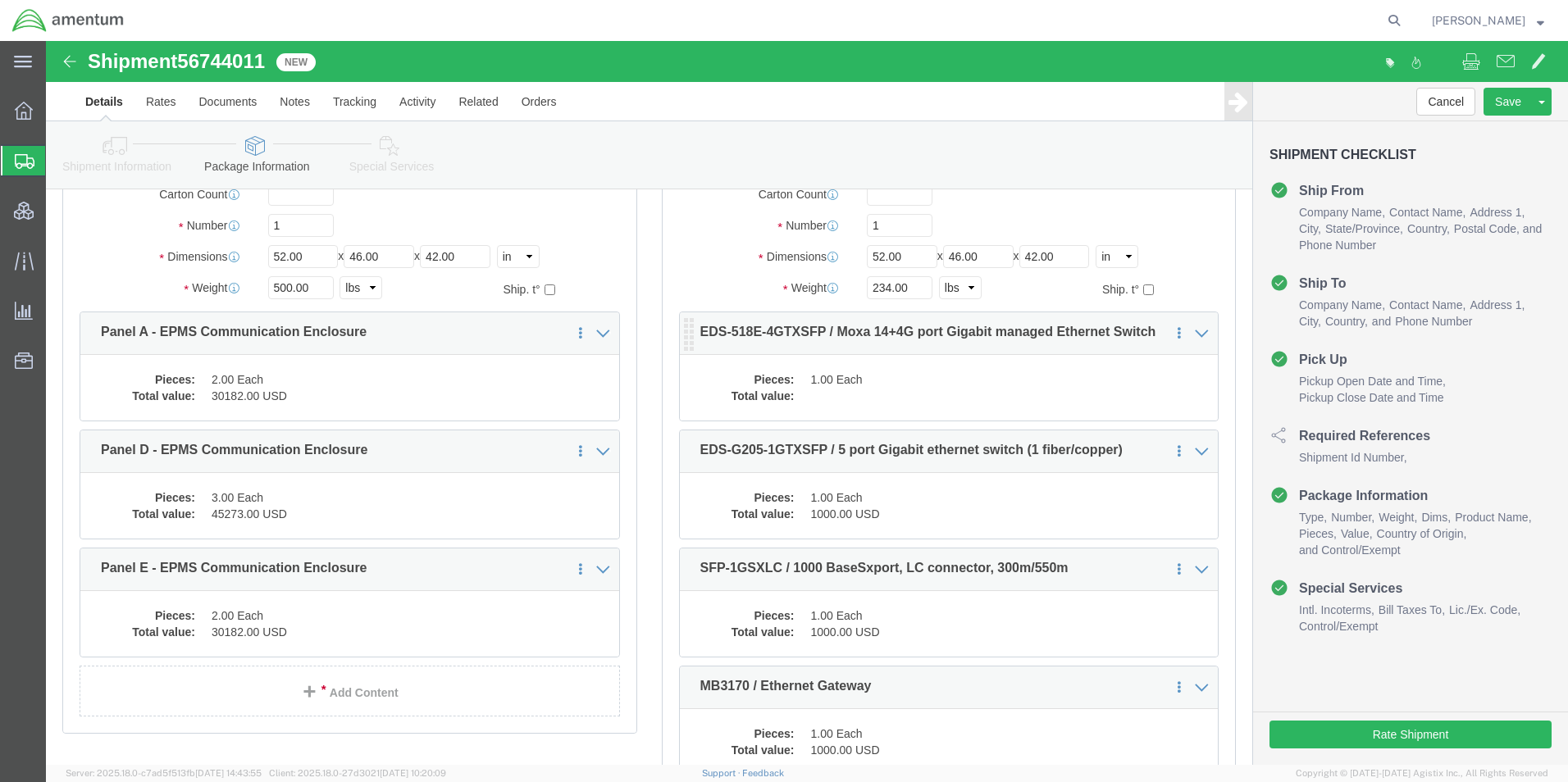
click dd "1.00 Each"
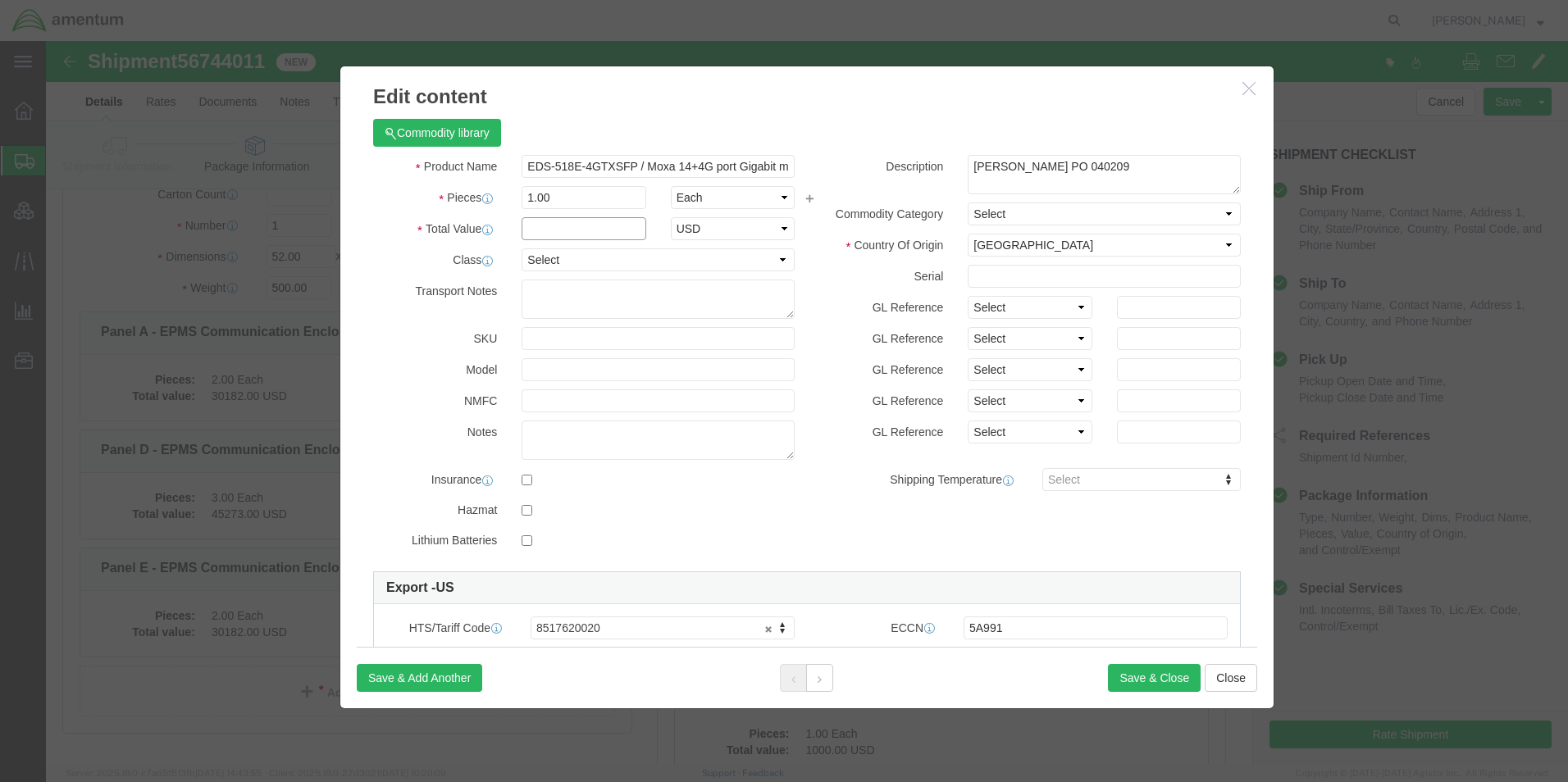
click input "text"
type input "1000"
click button "Save & Close"
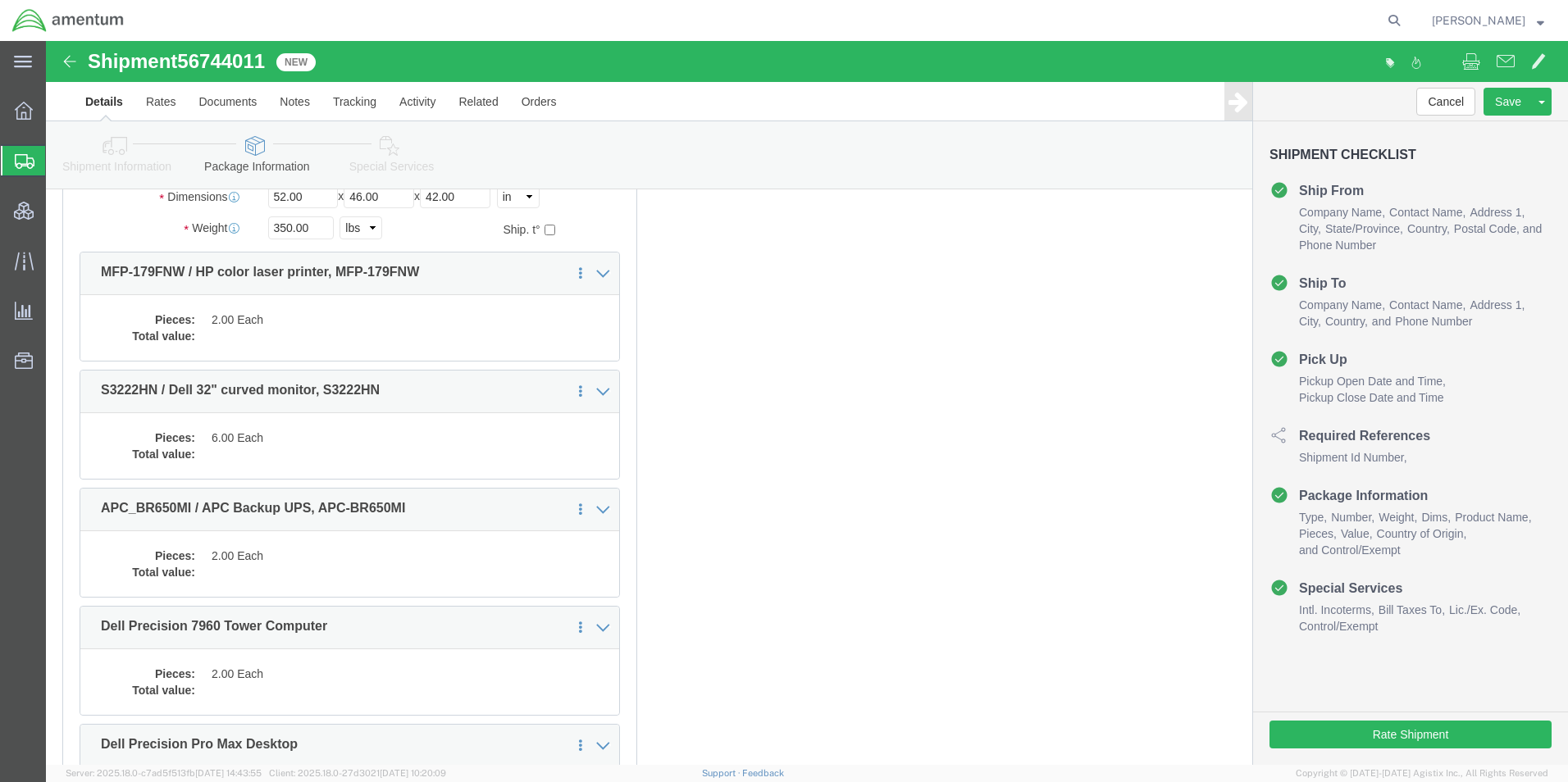
scroll to position [1393, 0]
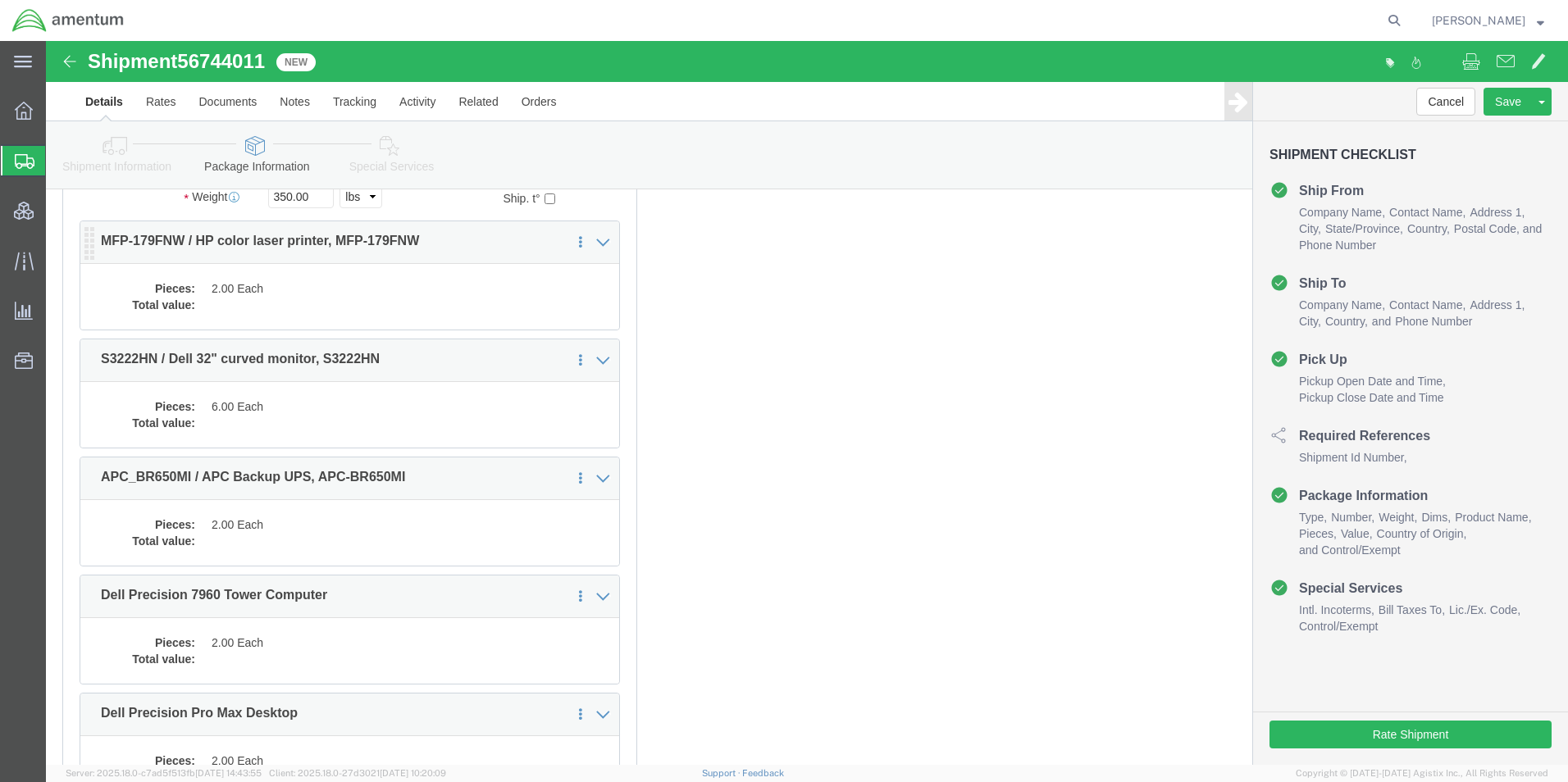
click dd "2.00 Each"
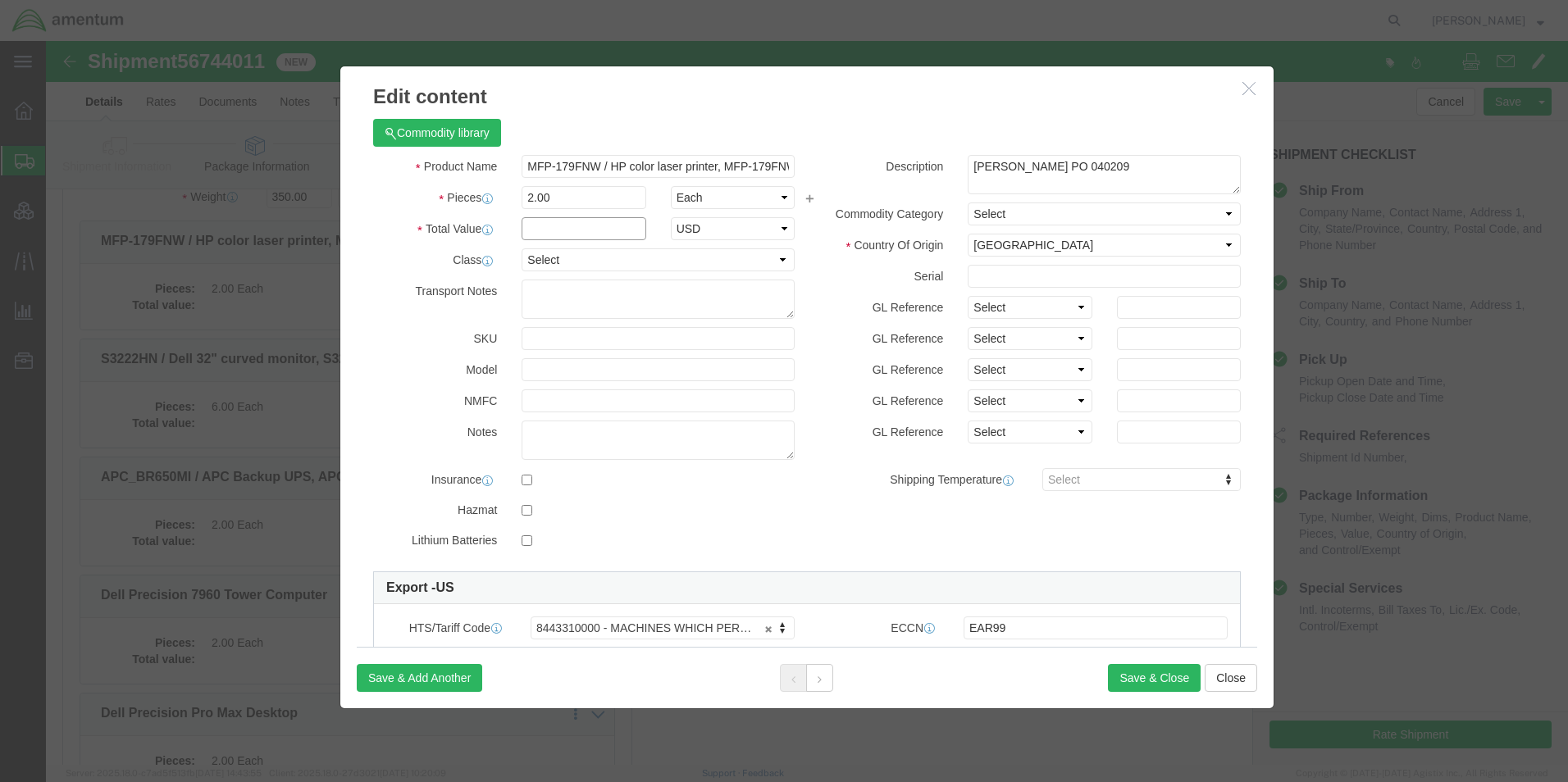
click input "text"
type input "4000"
click button "Save & Close"
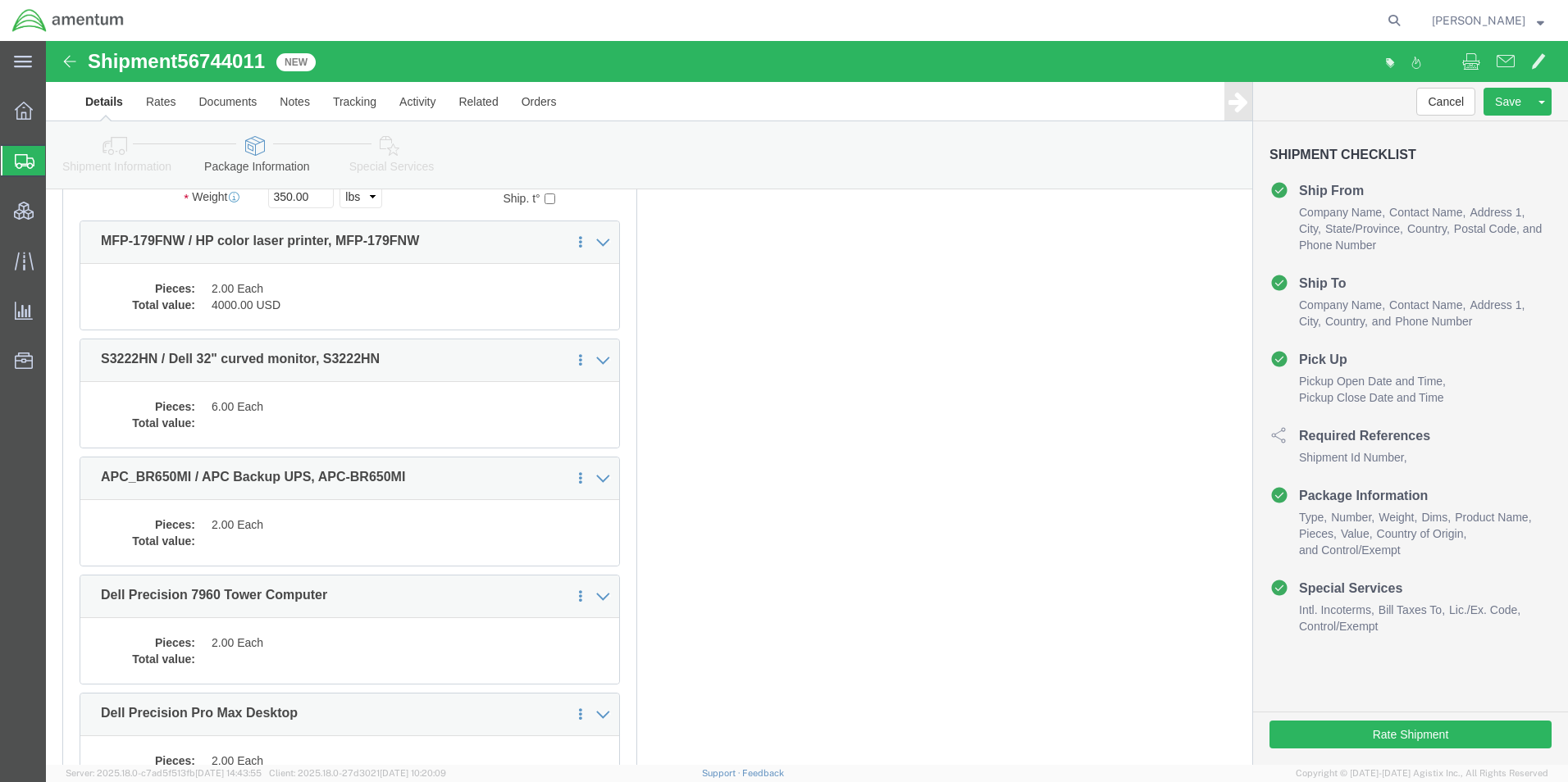
click dd
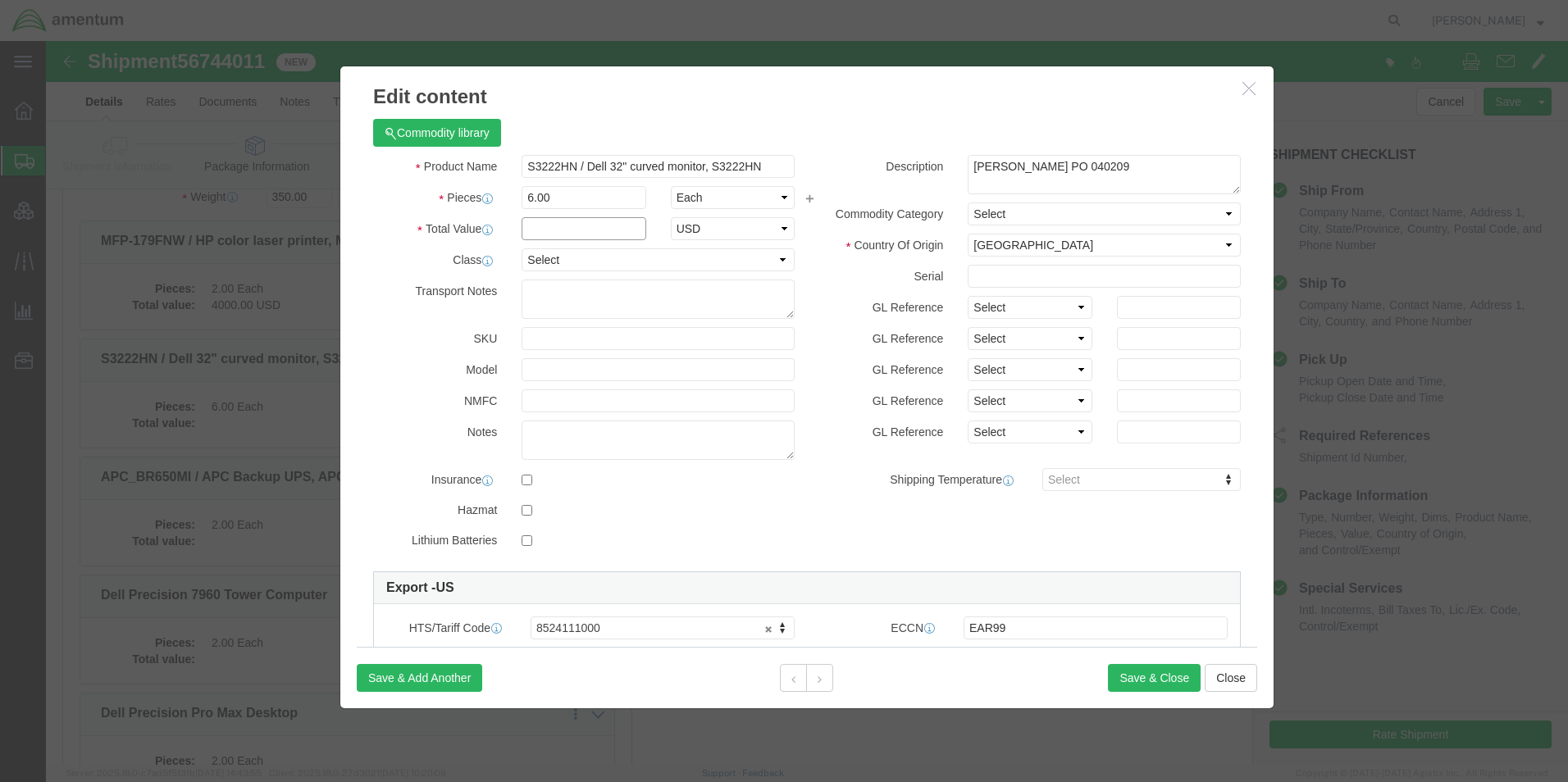
click input "text"
type input "9000"
click button "Save & Close"
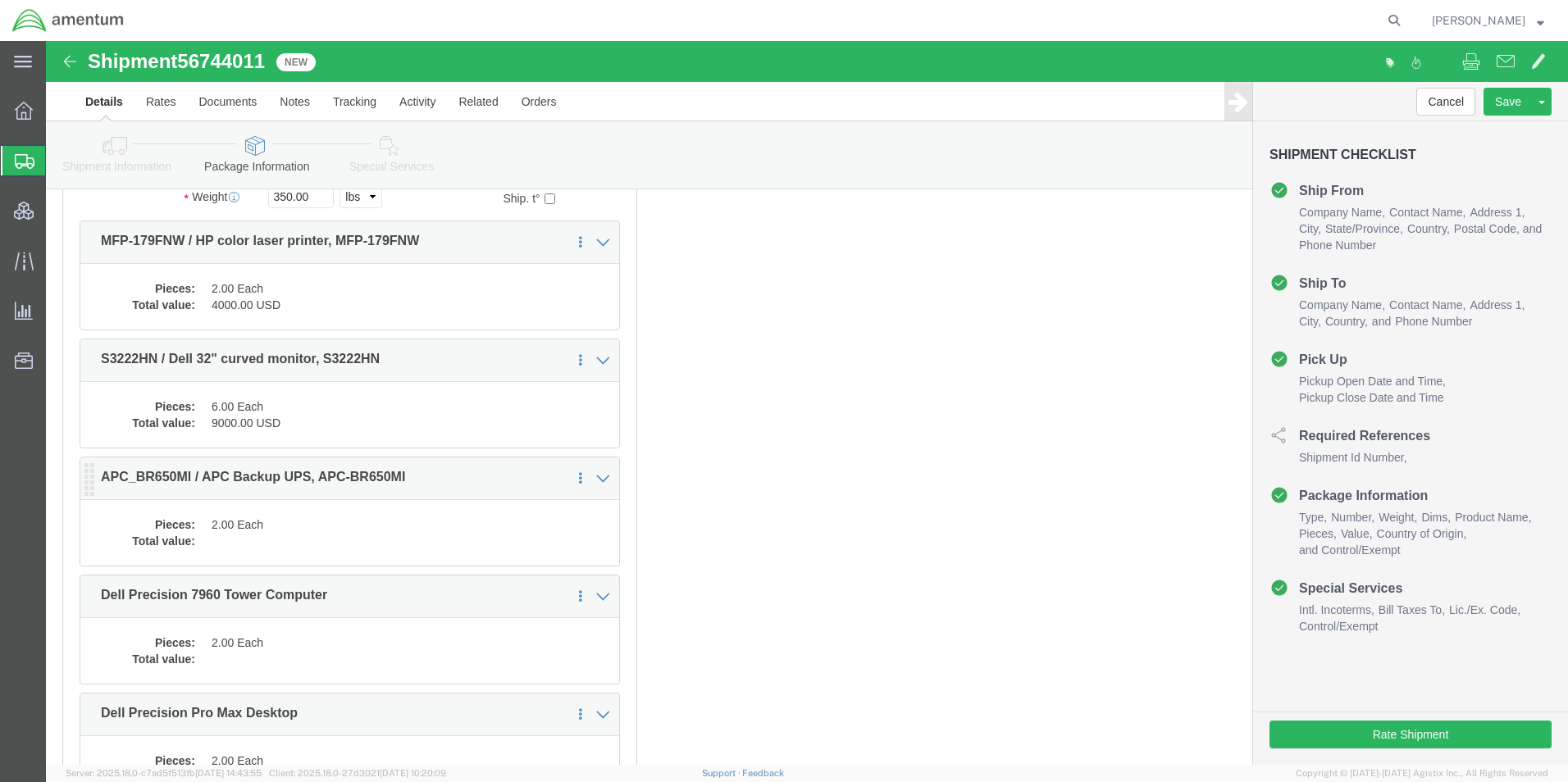
click dd "2.00 Each"
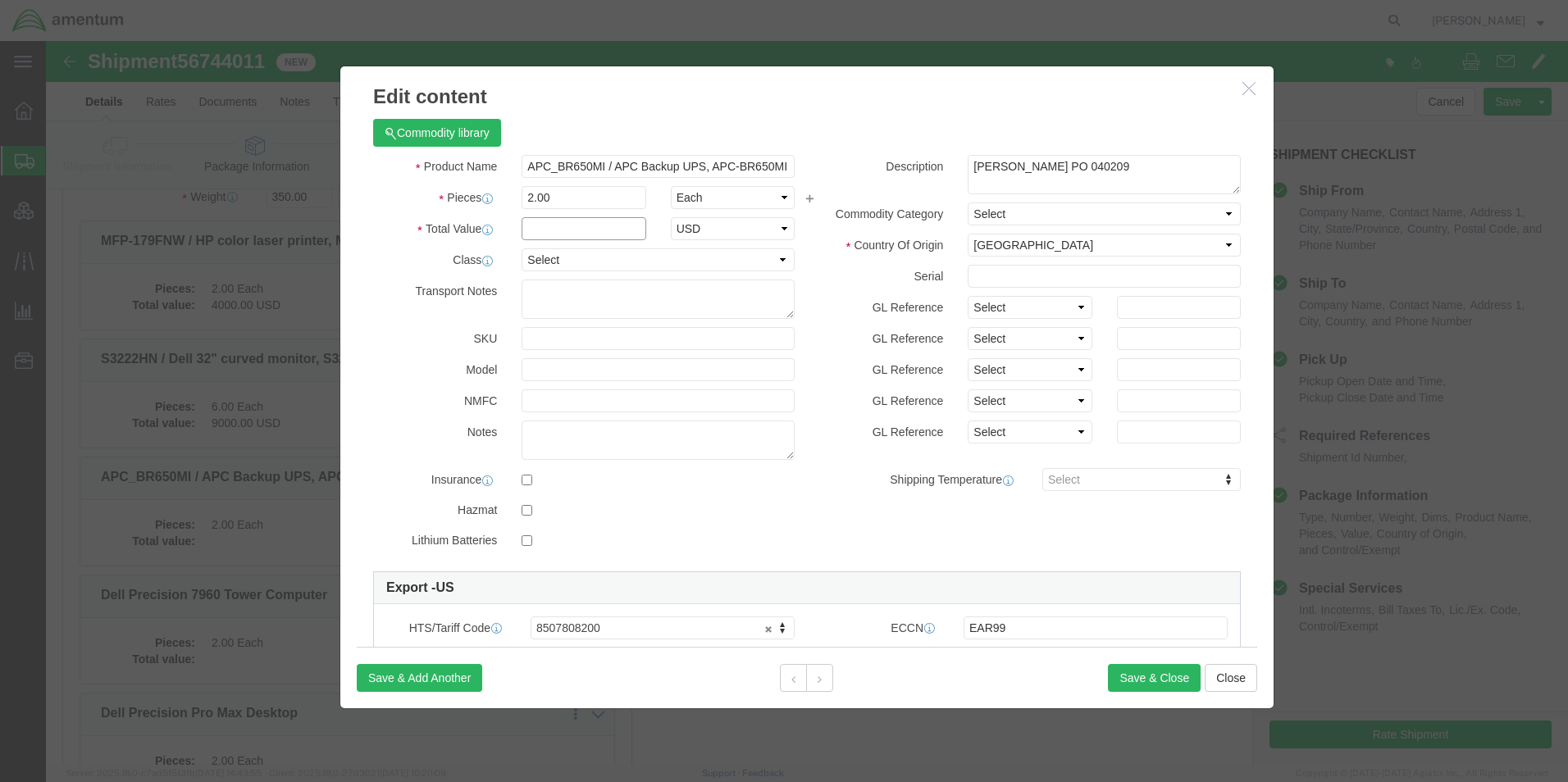
click input "text"
type input "3000"
click button "Save & Close"
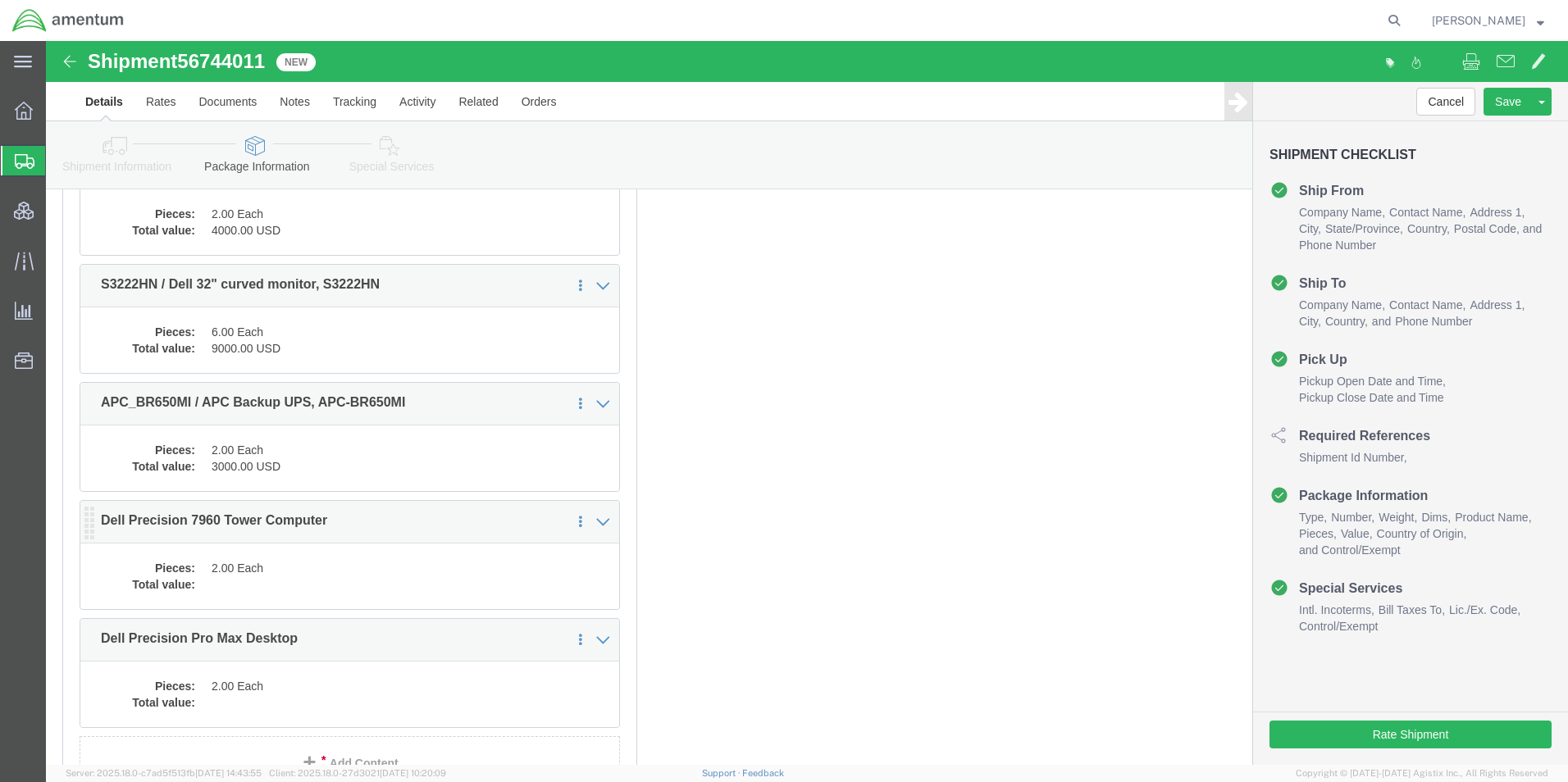
scroll to position [1475, 0]
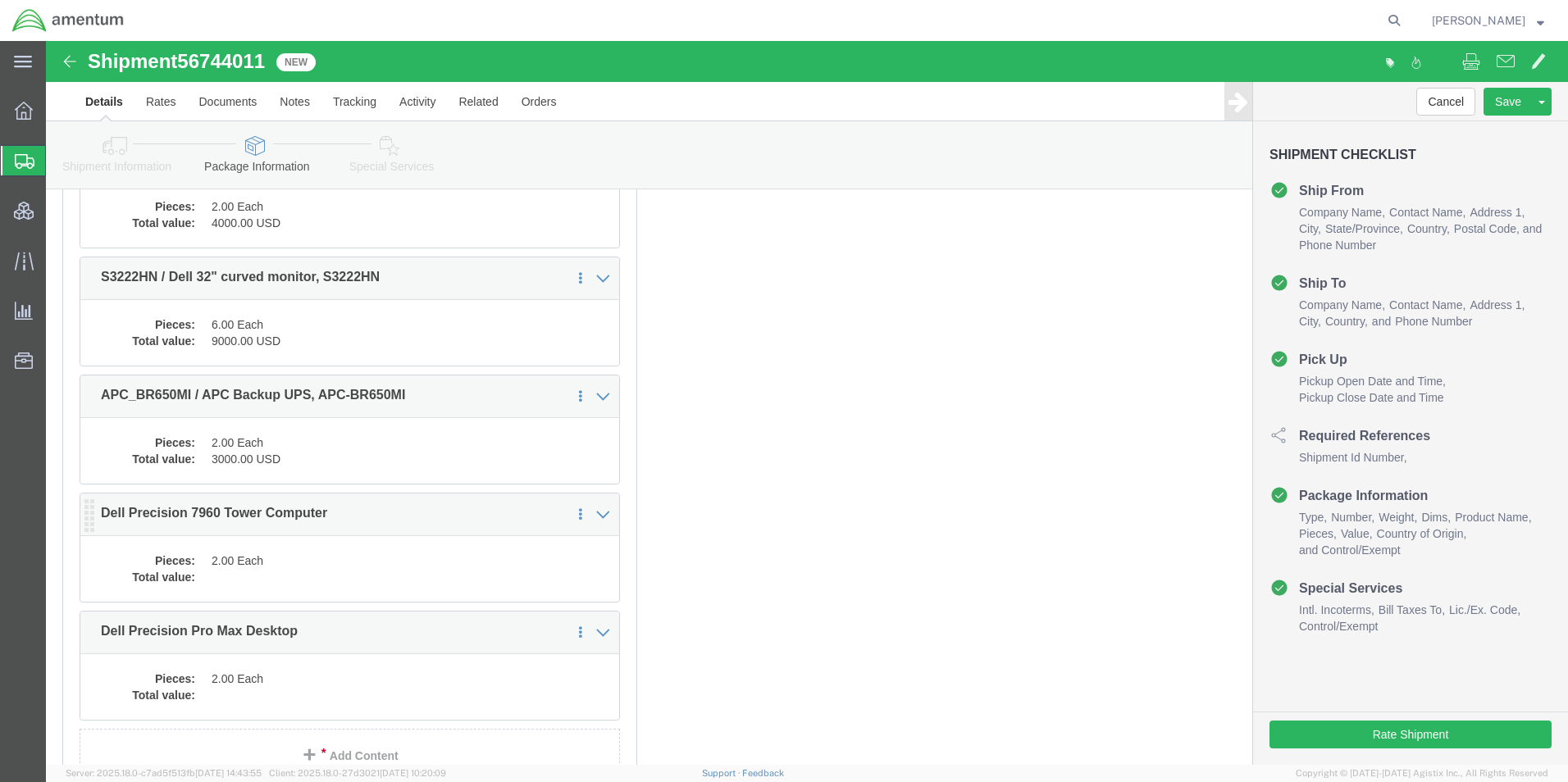
click dd
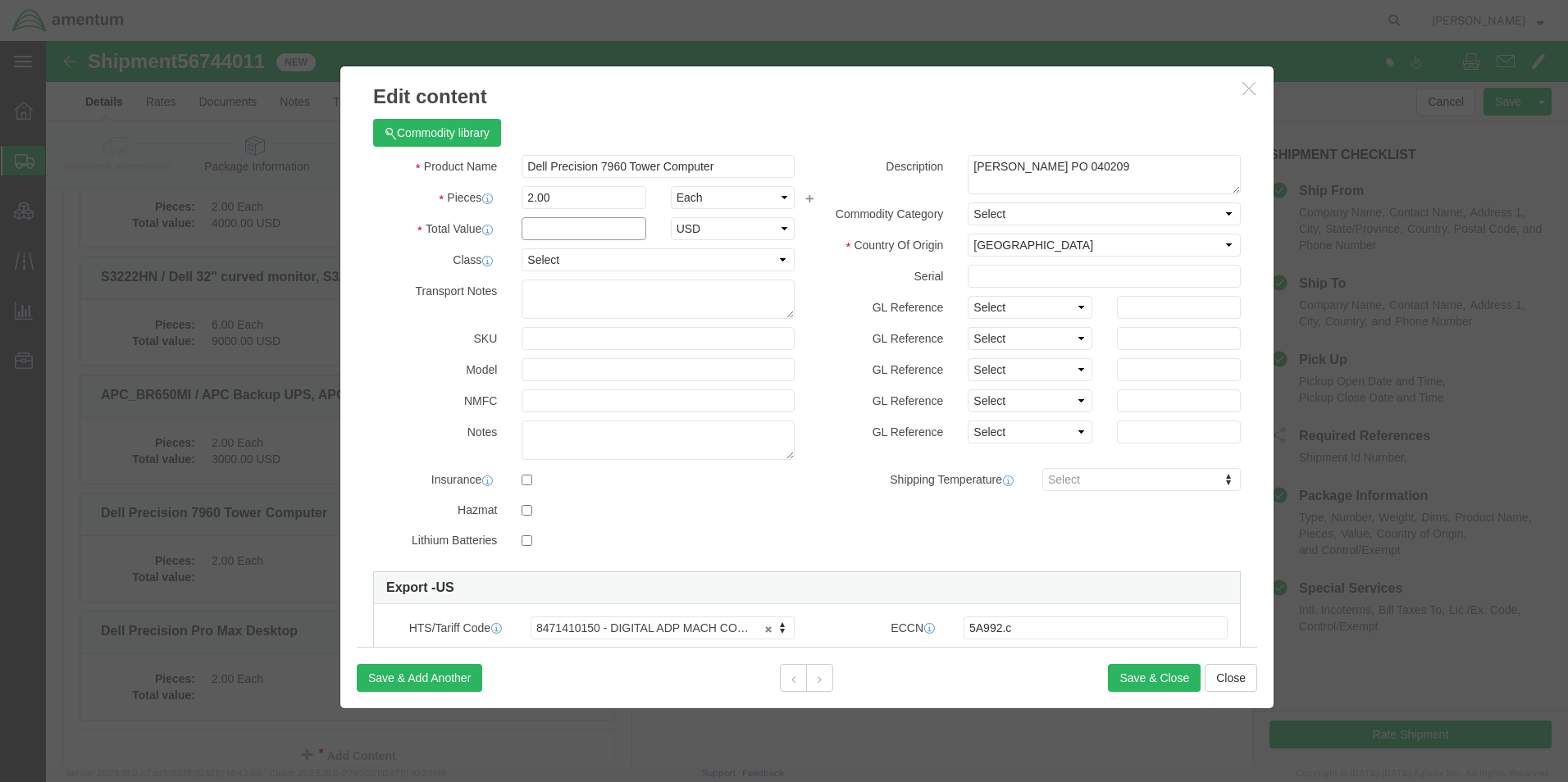
click input "text"
type input "30182"
click button "Save & Close"
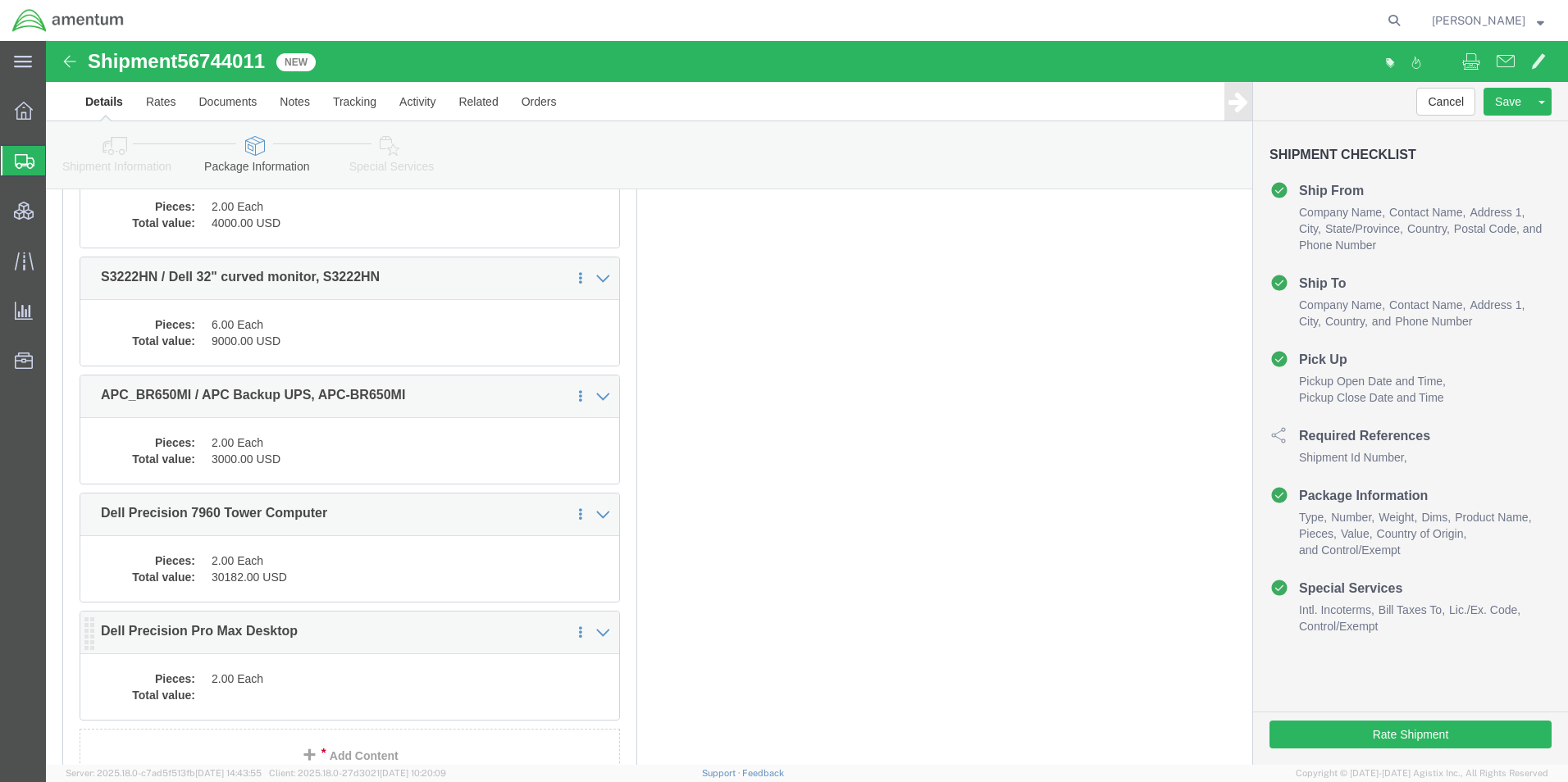
click dd "2.00 Each"
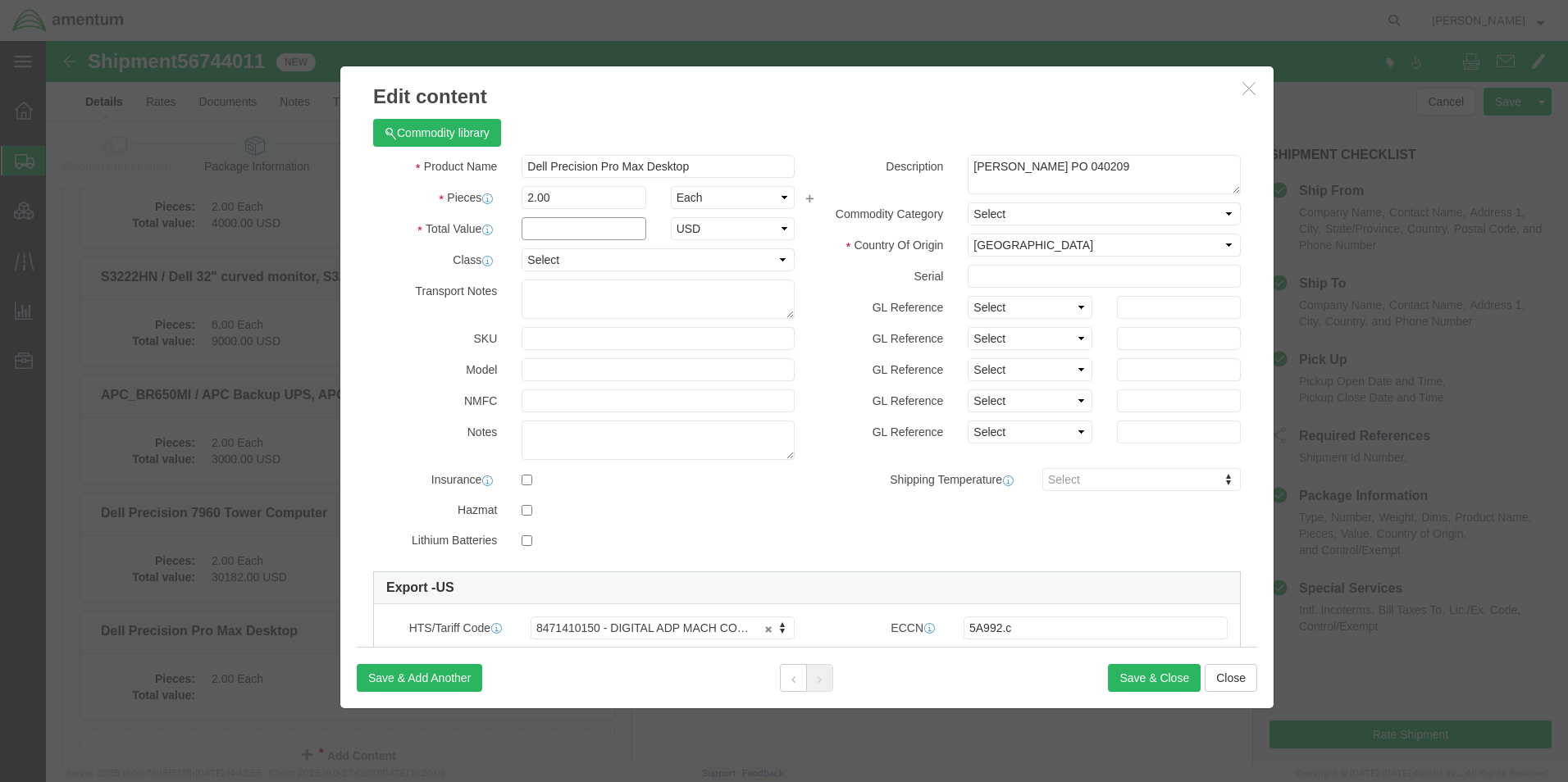
click input "text"
type input "30182"
click div "Product Name Dell Precision Pro Max Desktop Pieces 2.00 Select Bag Barrels 100B…"
click button "Save & Close"
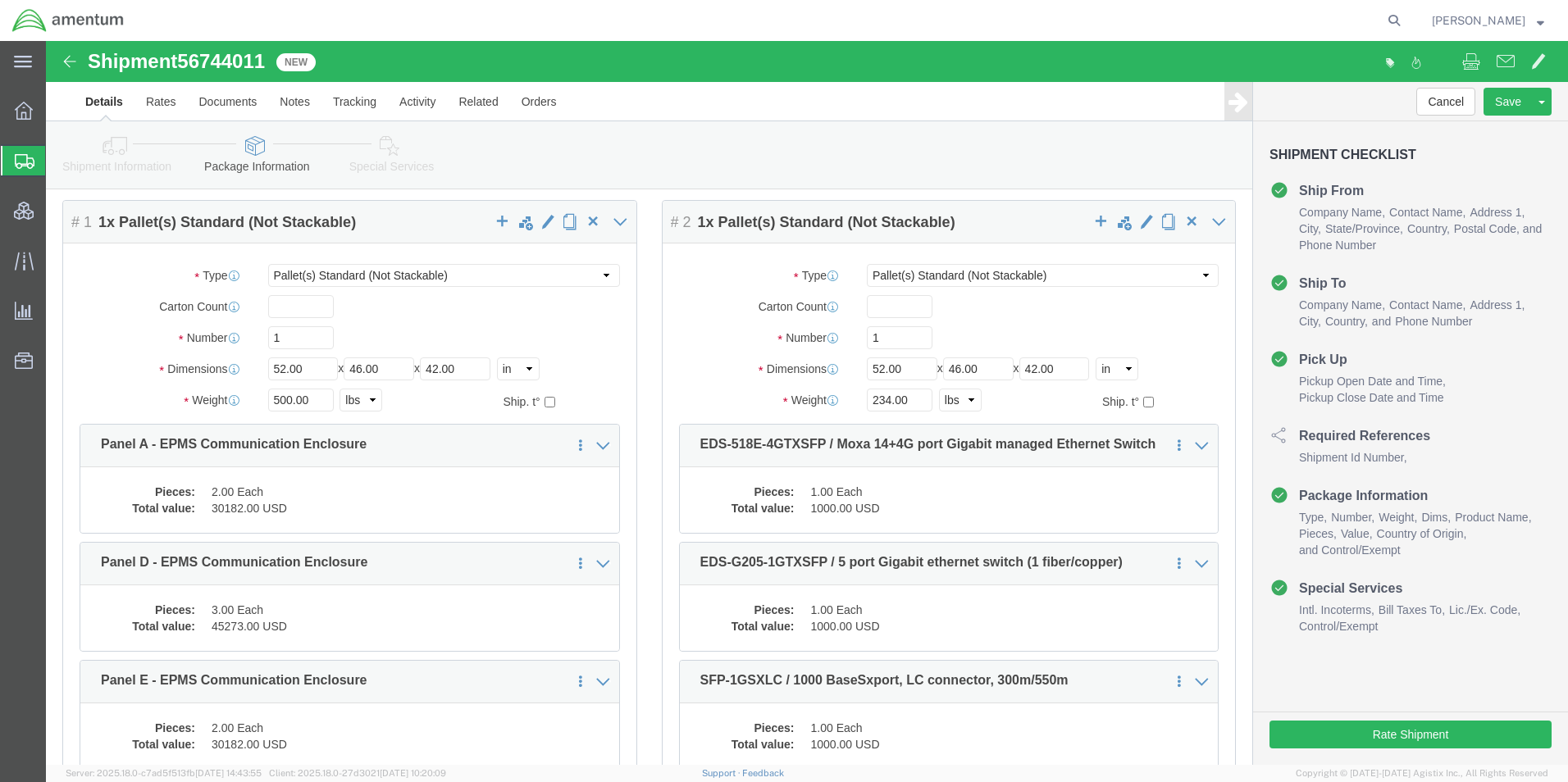
scroll to position [0, 0]
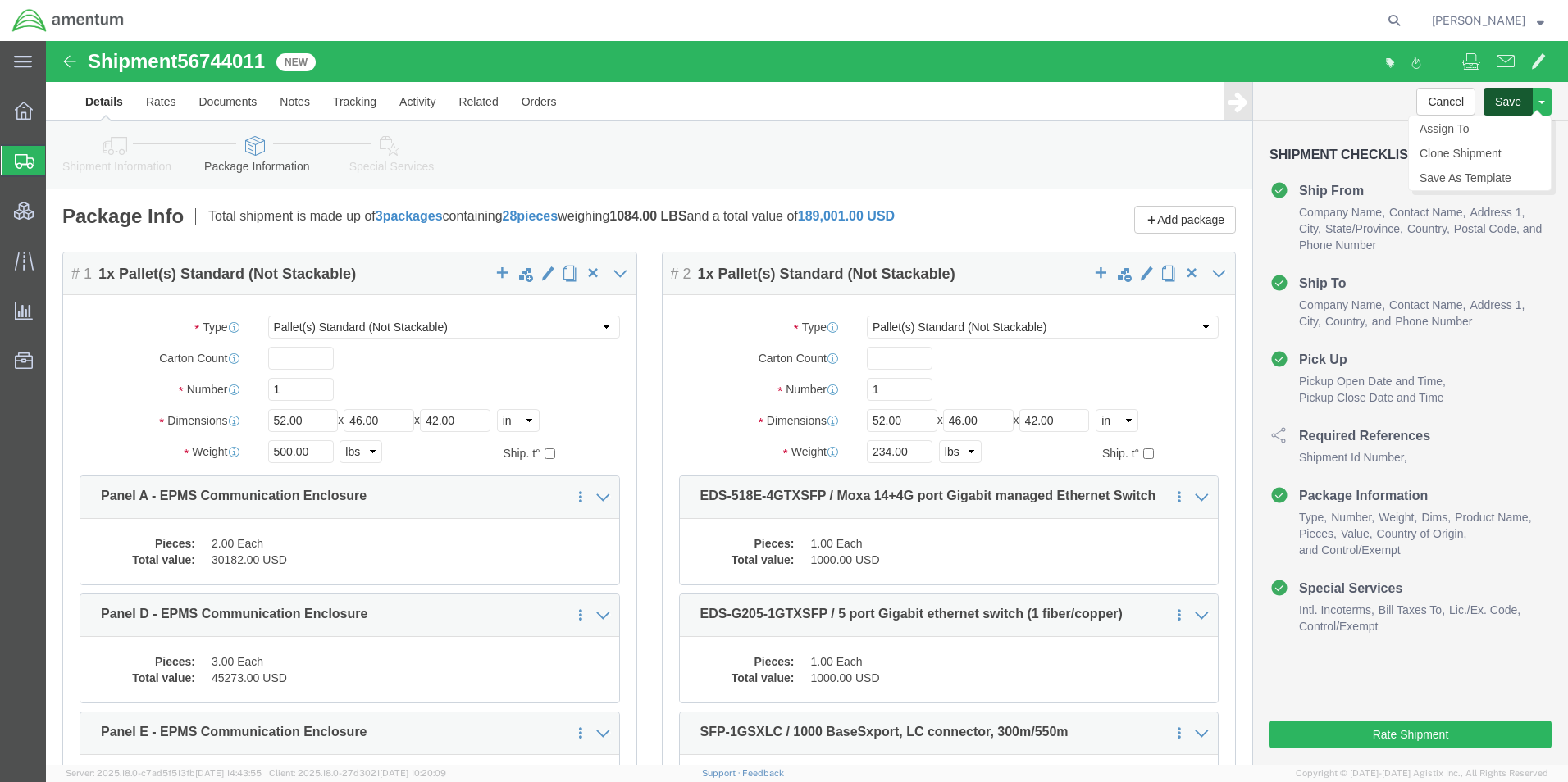
click button "Save"
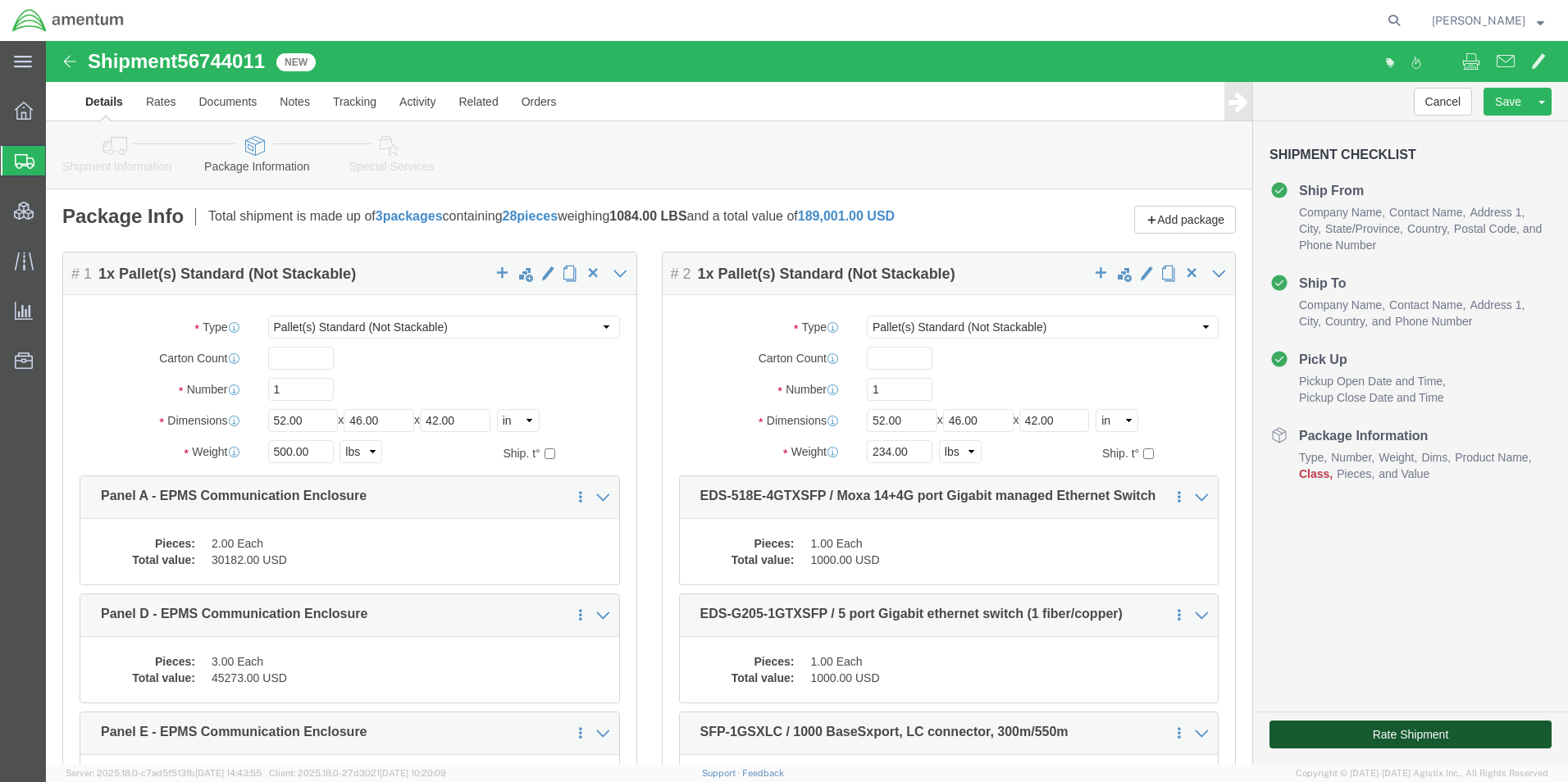
click button "Rate Shipment"
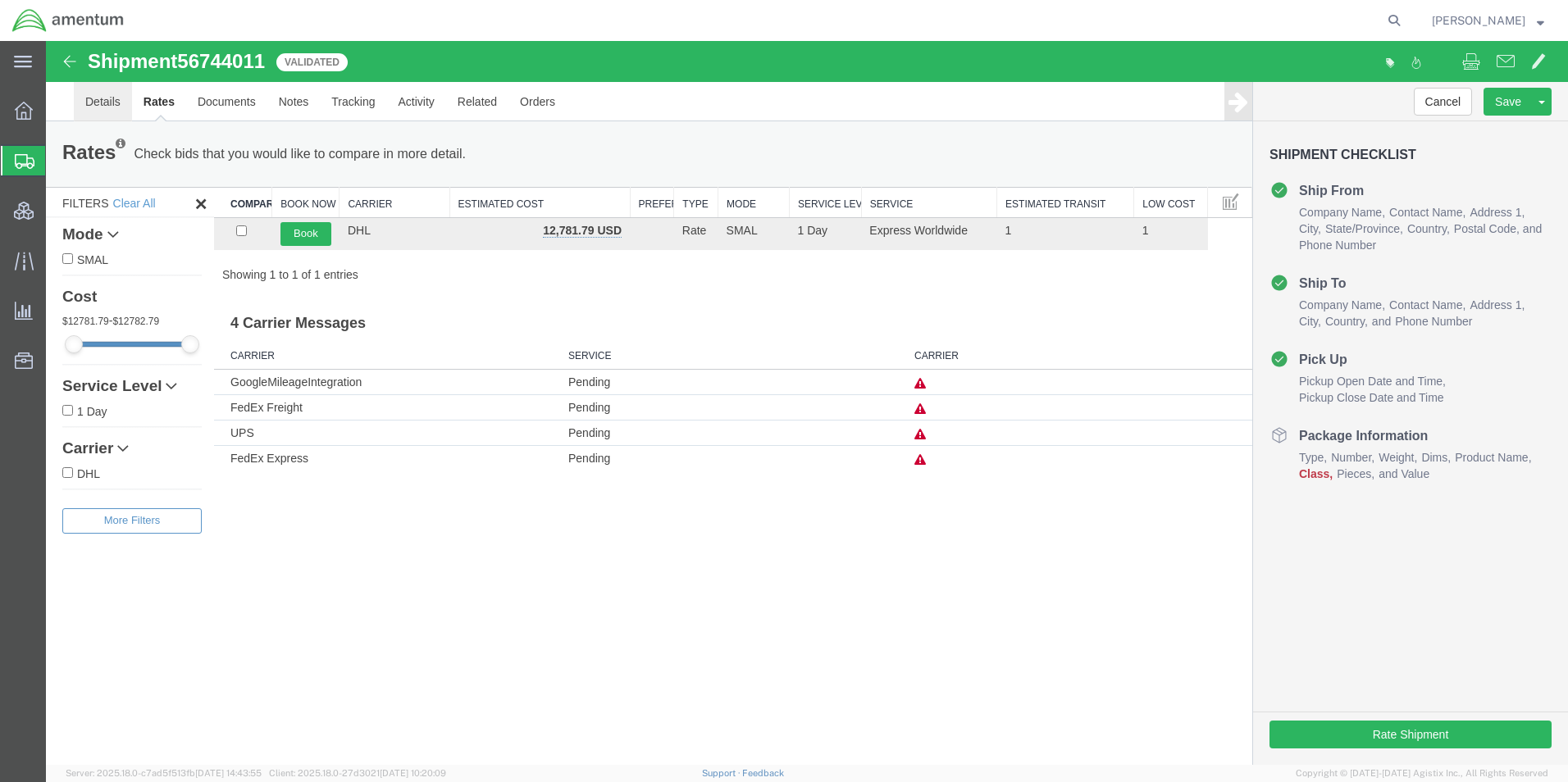
click at [104, 94] on link "Details" at bounding box center [103, 101] width 58 height 39
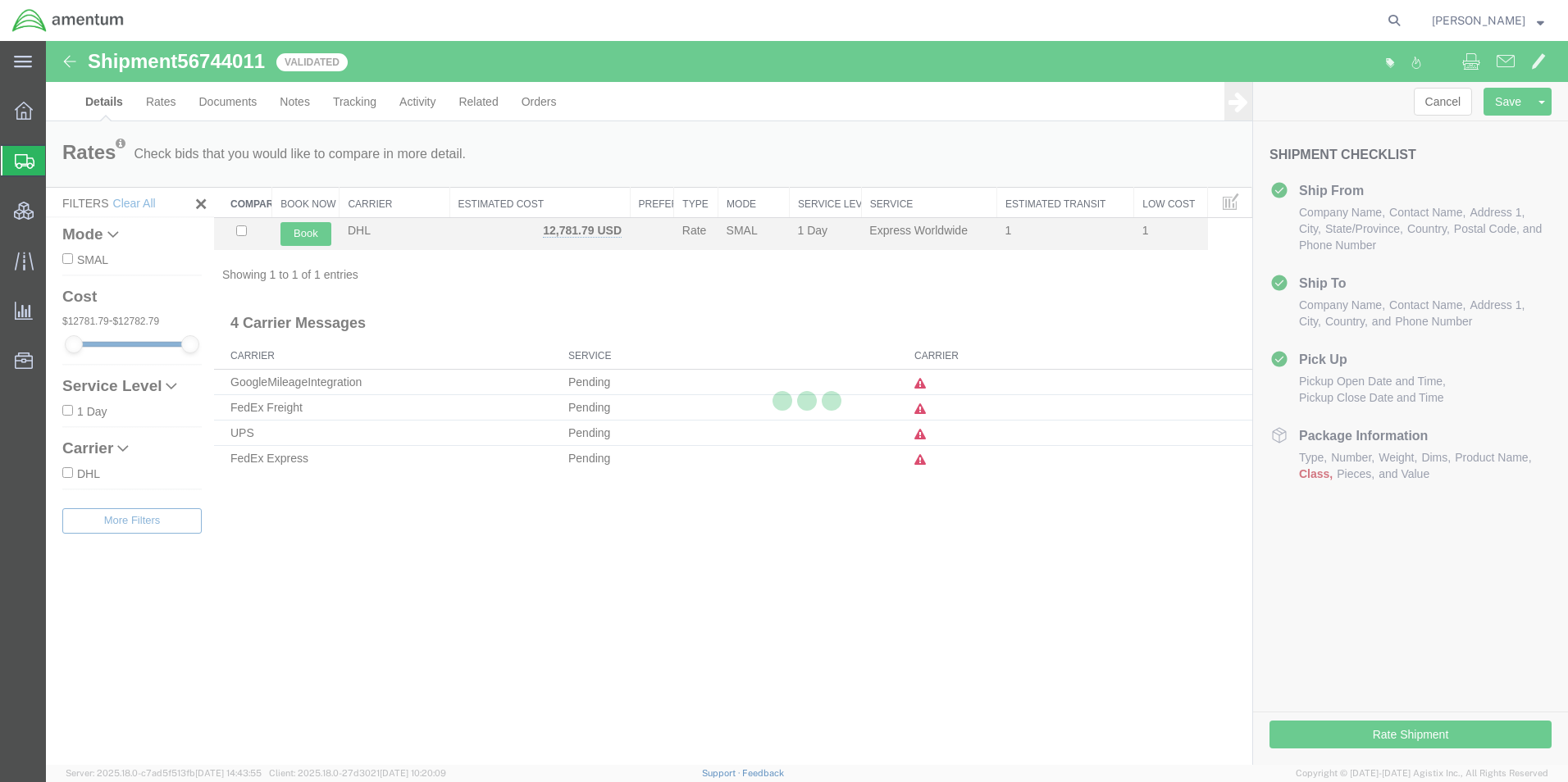
select select "42668"
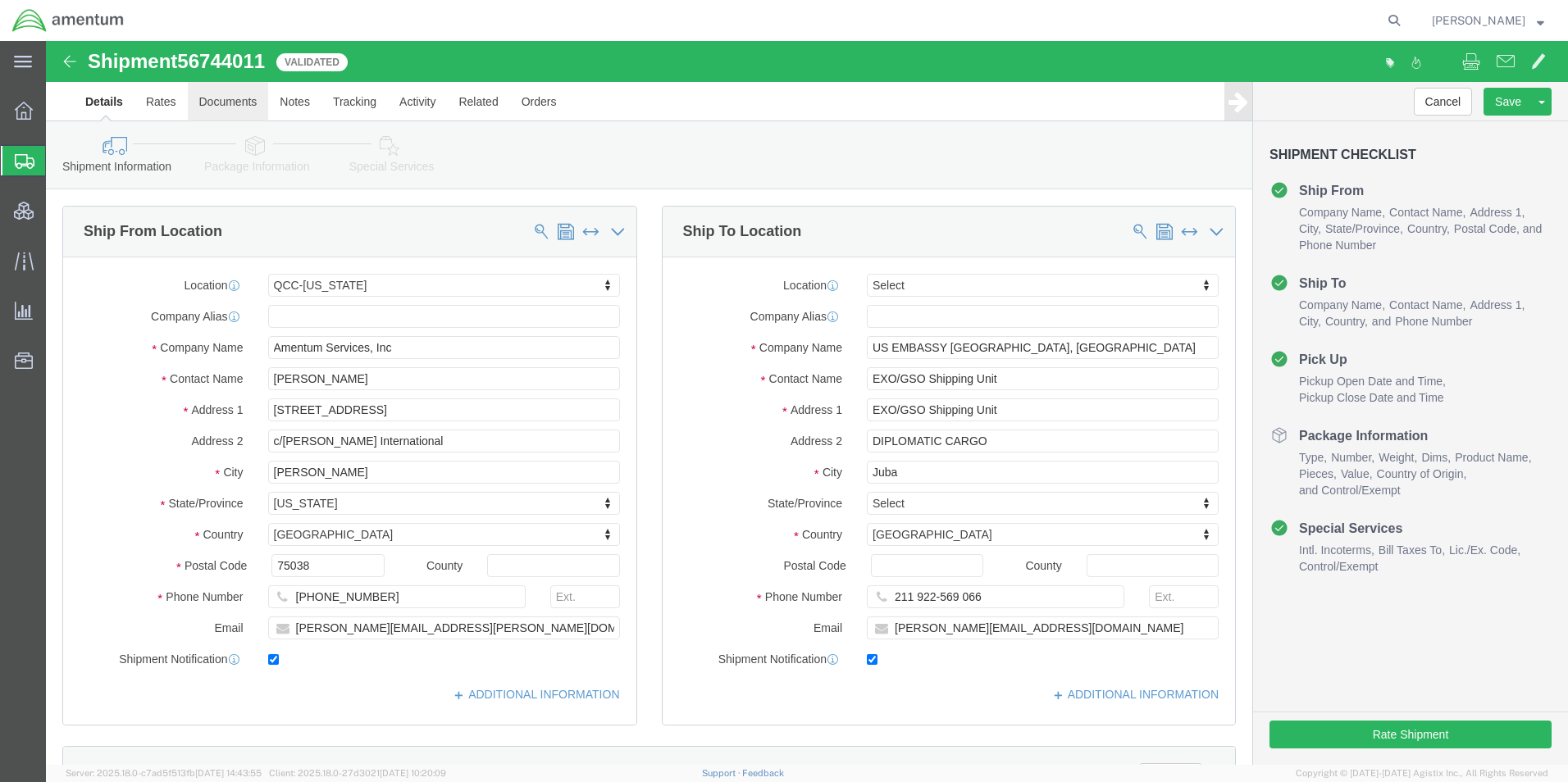
click link "Documents"
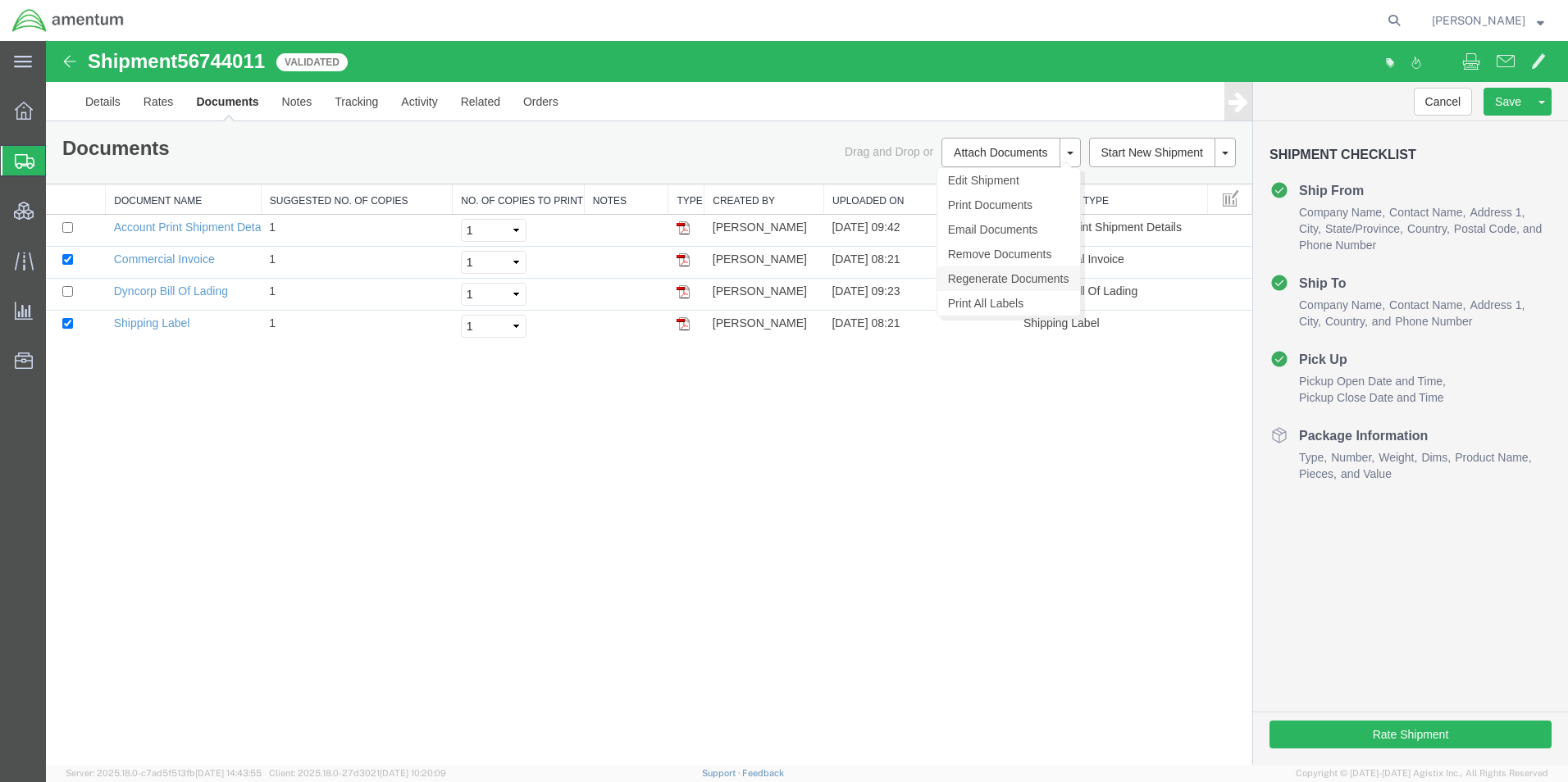
click at [1023, 273] on link "Regenerate Documents" at bounding box center [1009, 279] width 143 height 25
click at [118, 100] on link "Details" at bounding box center [103, 101] width 58 height 39
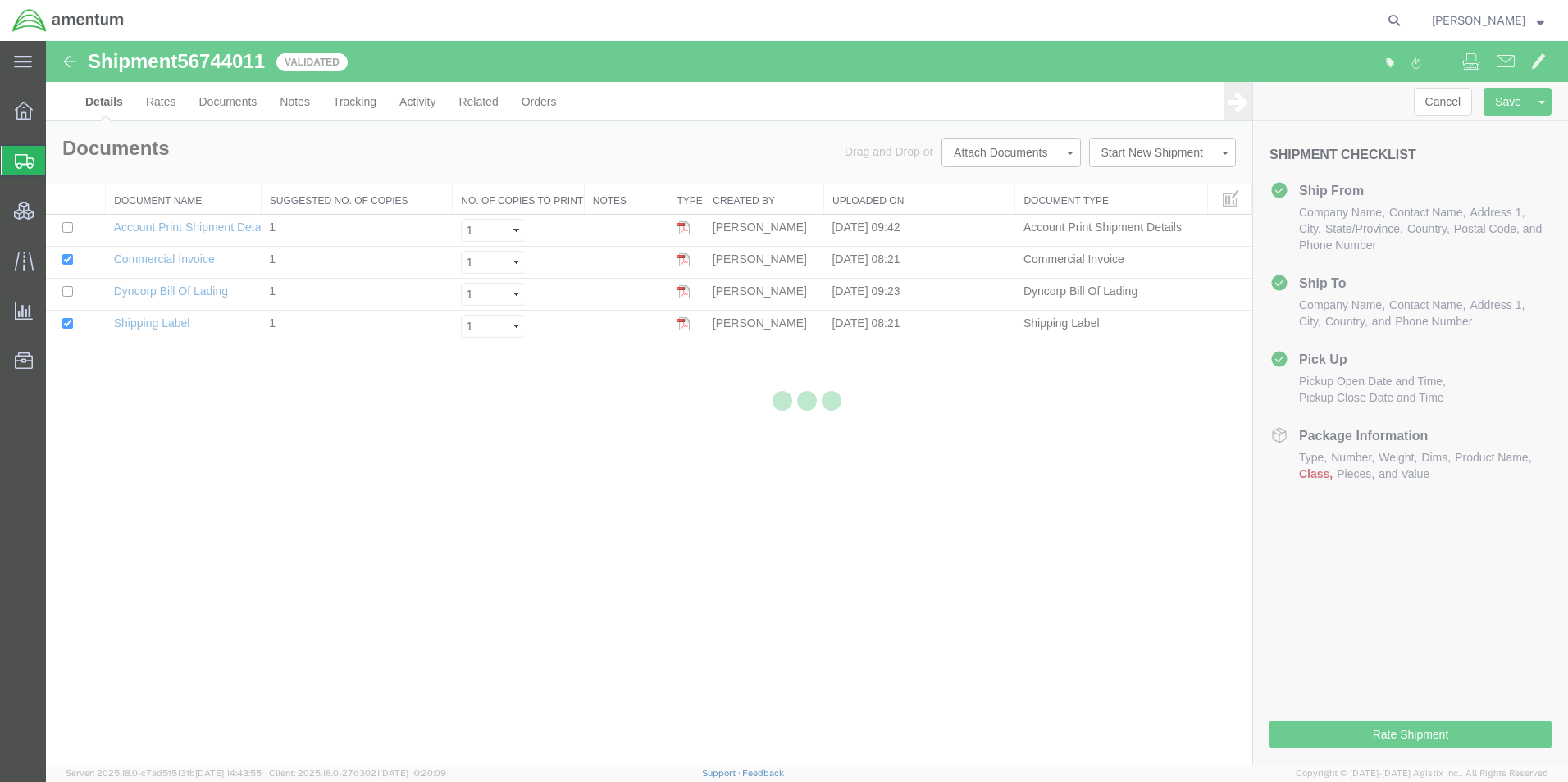
select select "42668"
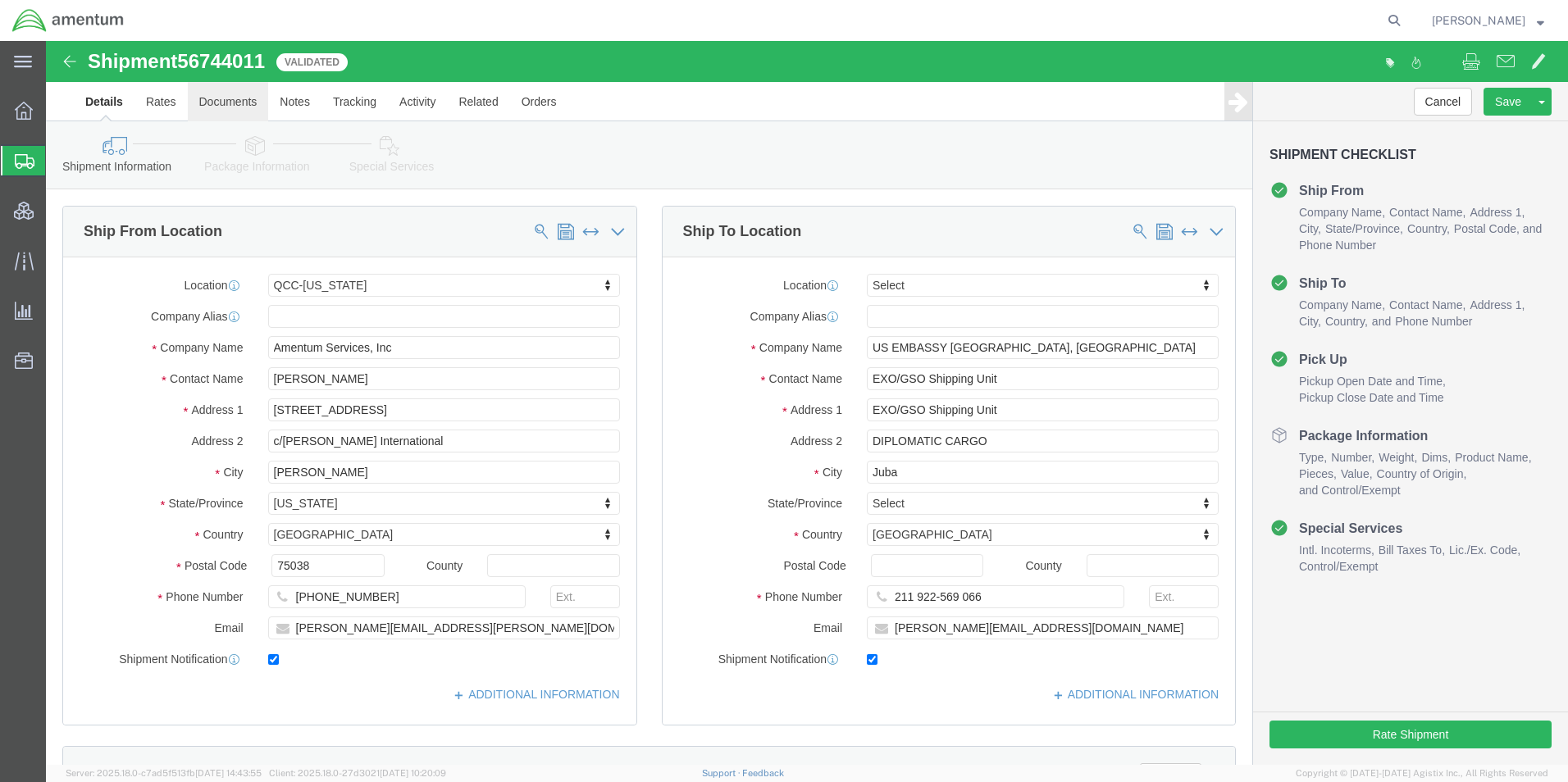
click link "Documents"
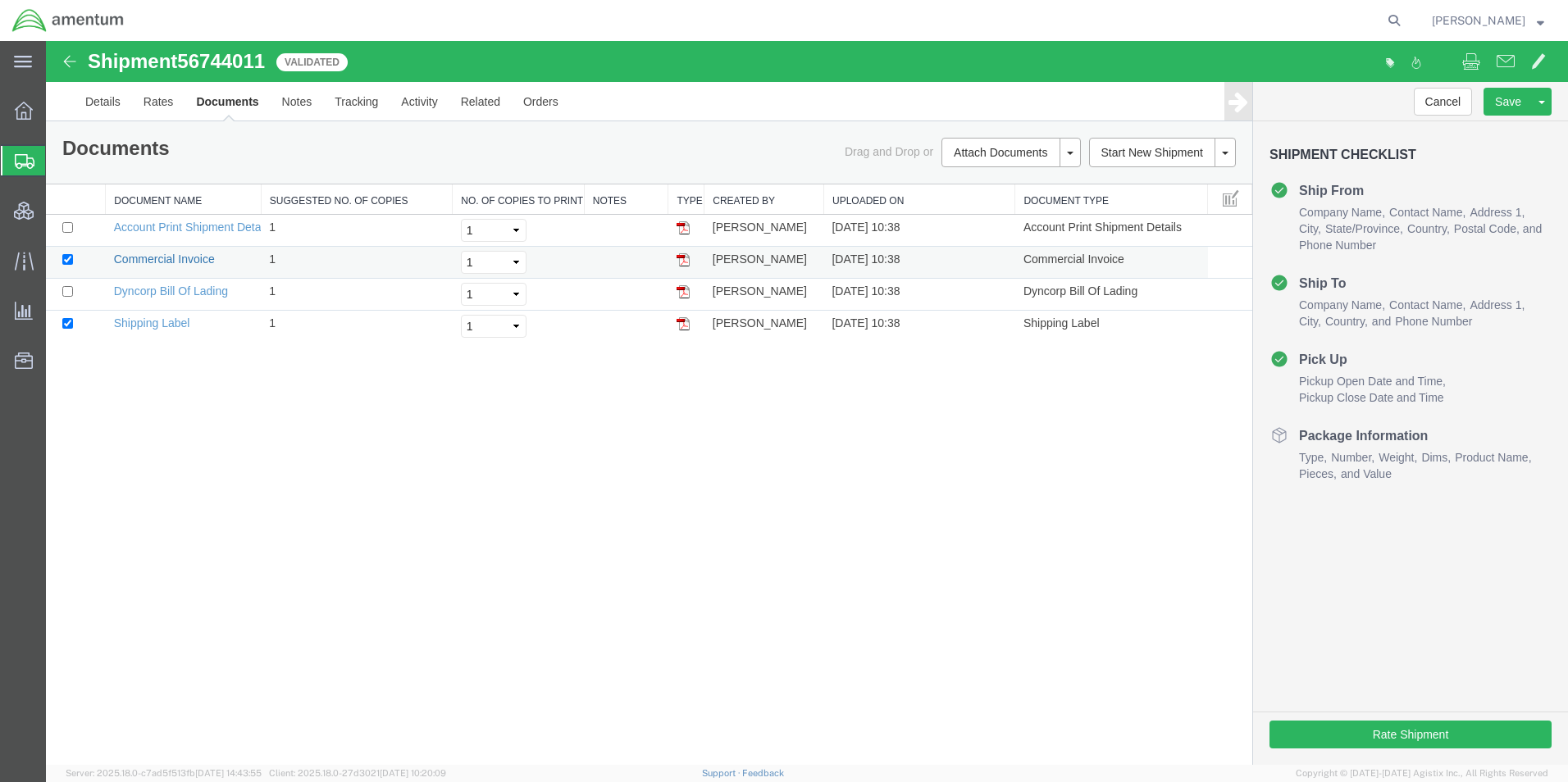
click at [145, 257] on link "Commercial Invoice" at bounding box center [164, 259] width 101 height 13
